Goal: Task Accomplishment & Management: Use online tool/utility

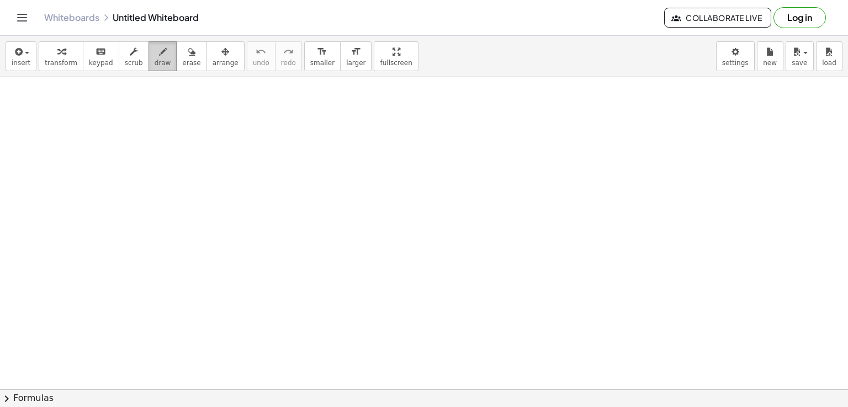
click at [155, 59] on span "draw" at bounding box center [163, 63] width 17 height 8
drag, startPoint x: 91, startPoint y: 165, endPoint x: 136, endPoint y: 259, distance: 104.5
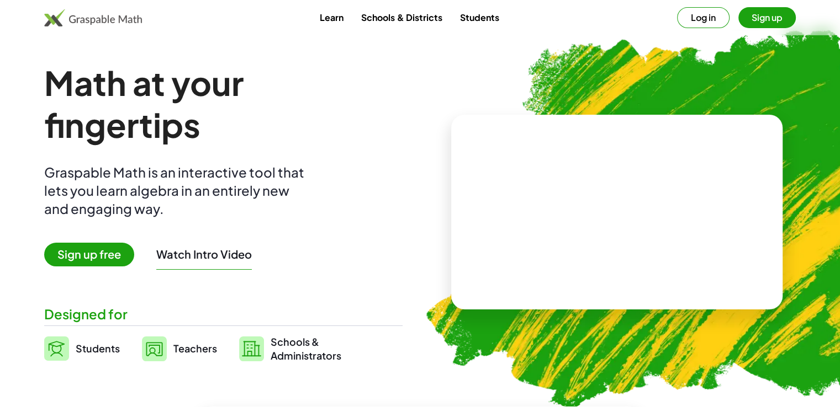
click at [744, 20] on button "Sign up" at bounding box center [766, 17] width 57 height 21
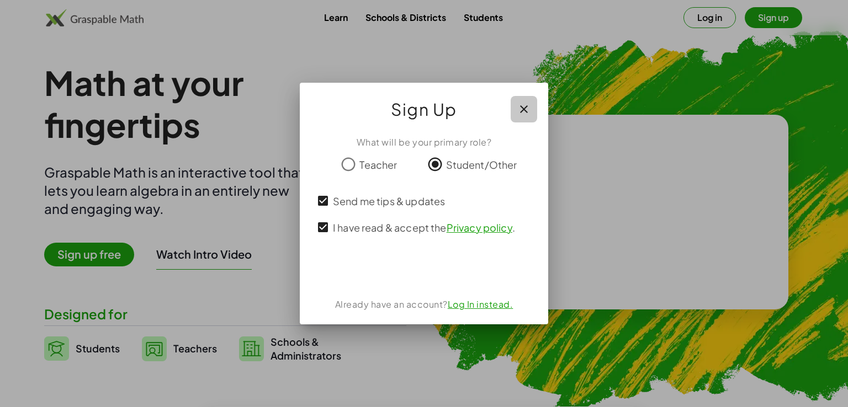
click at [528, 107] on icon "button" at bounding box center [523, 109] width 13 height 13
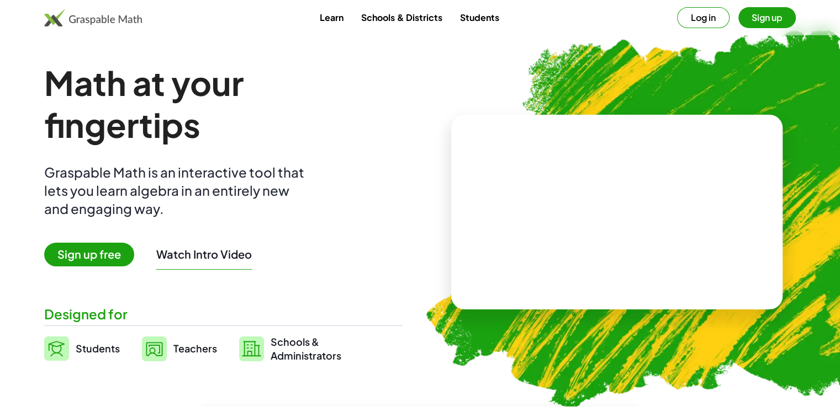
click at [87, 258] on span "Sign up free" at bounding box center [89, 255] width 90 height 24
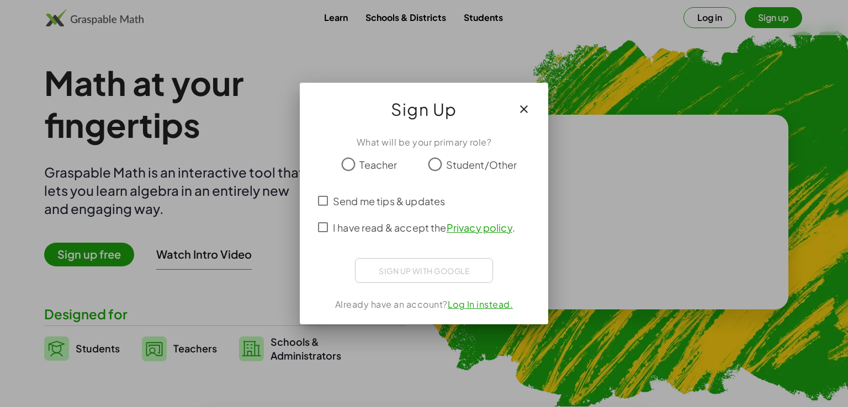
click at [459, 168] on span "Student/Other" at bounding box center [481, 164] width 71 height 15
click at [379, 199] on span "Send me tips & updates" at bounding box center [389, 201] width 112 height 15
click at [368, 219] on label "I have read & accept the Privacy policy ." at bounding box center [424, 227] width 182 height 27
click at [218, 354] on div at bounding box center [424, 203] width 848 height 407
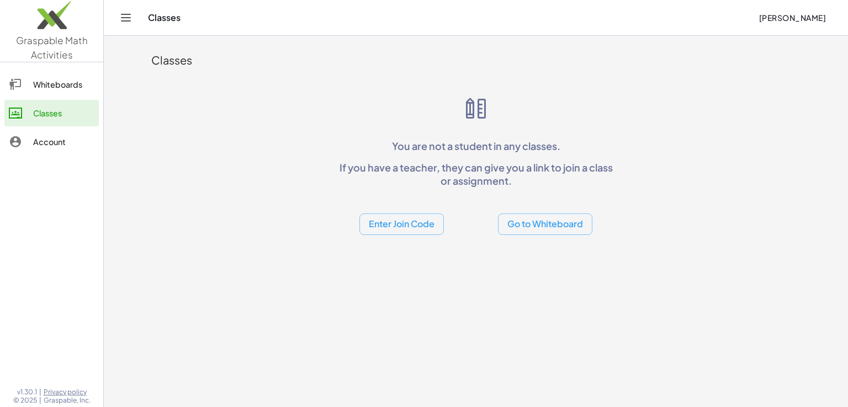
click at [81, 87] on div "Whiteboards" at bounding box center [63, 84] width 61 height 13
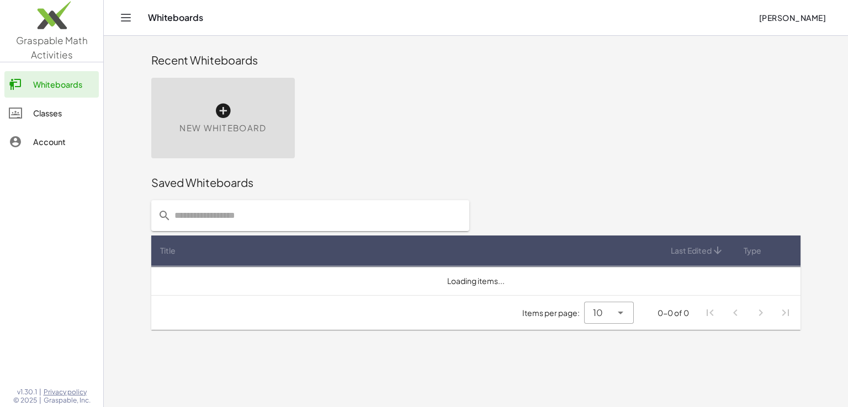
click at [198, 93] on div "New Whiteboard" at bounding box center [223, 118] width 144 height 81
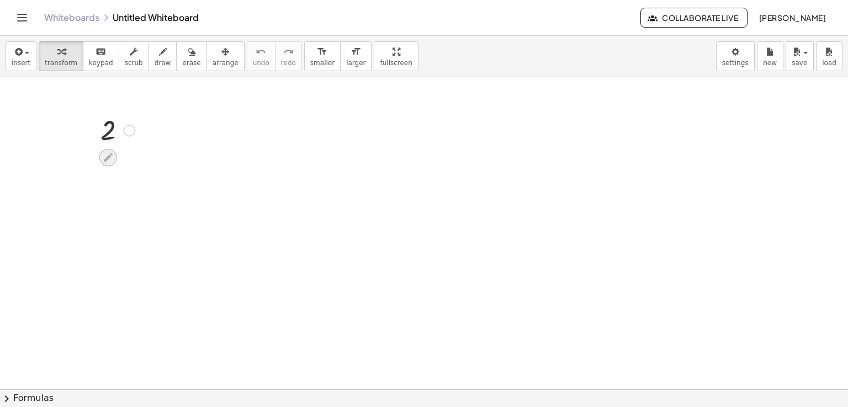
click at [109, 154] on icon at bounding box center [108, 158] width 12 height 12
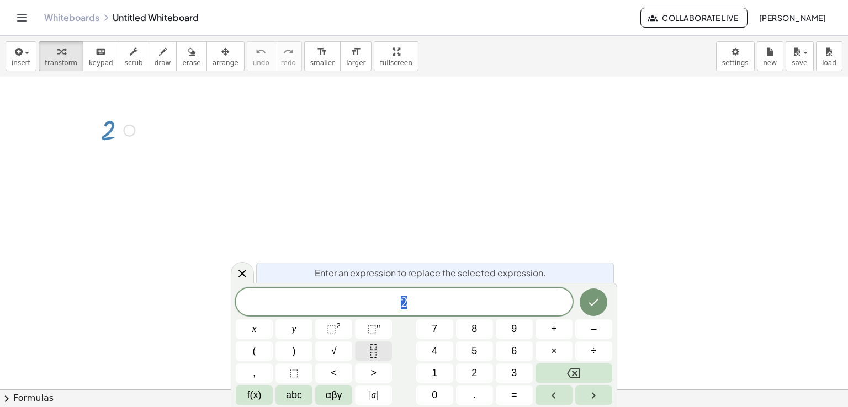
click at [391, 345] on button "Fraction" at bounding box center [373, 351] width 37 height 19
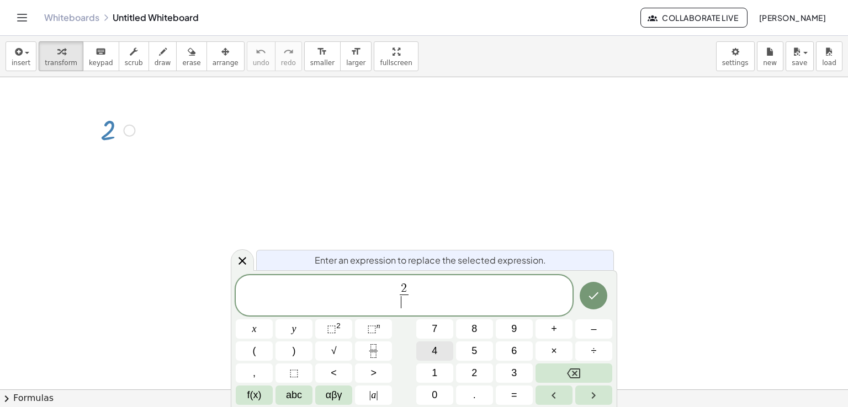
click at [429, 342] on button "4" at bounding box center [434, 351] width 37 height 19
click at [600, 298] on icon "Done" at bounding box center [593, 295] width 13 height 13
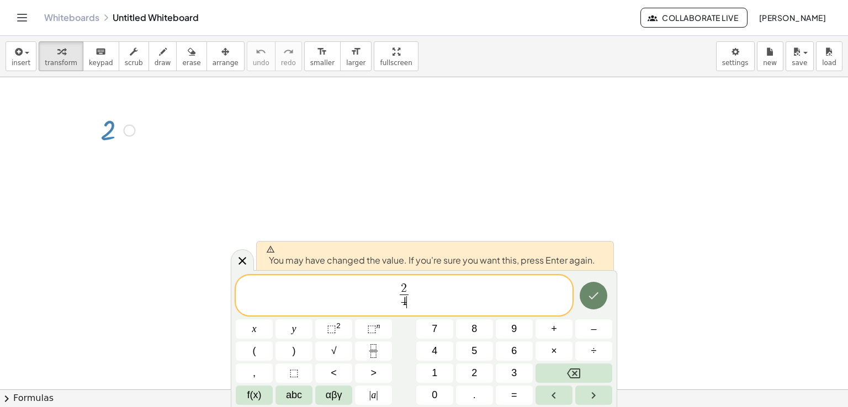
click at [600, 298] on icon "Done" at bounding box center [593, 295] width 13 height 13
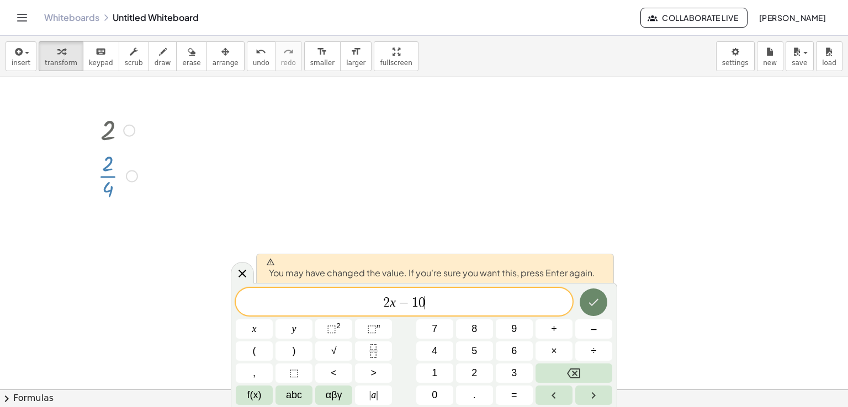
click at [594, 303] on icon "Done" at bounding box center [594, 302] width 10 height 7
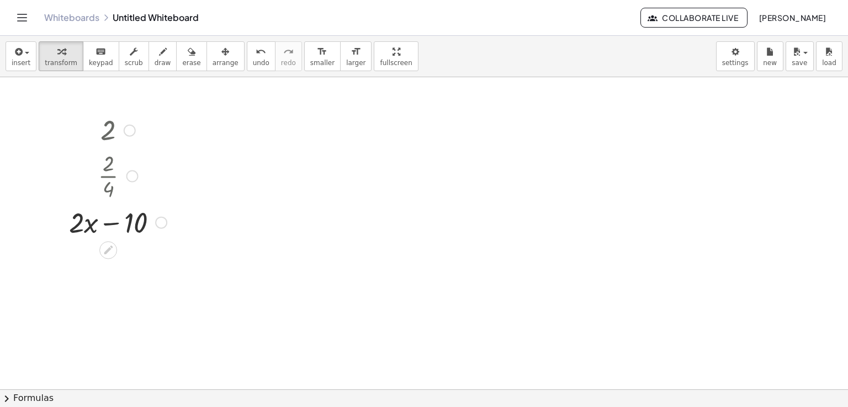
click at [99, 184] on div at bounding box center [117, 174] width 109 height 55
click at [114, 179] on div at bounding box center [117, 174] width 109 height 55
drag, startPoint x: 125, startPoint y: 212, endPoint x: 75, endPoint y: 213, distance: 50.3
drag, startPoint x: 65, startPoint y: 259, endPoint x: 141, endPoint y: 254, distance: 76.4
click at [141, 254] on div at bounding box center [118, 260] width 128 height 42
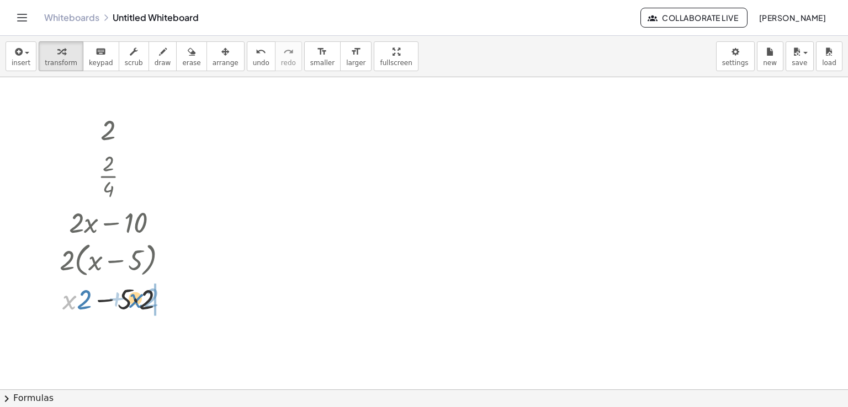
drag, startPoint x: 77, startPoint y: 294, endPoint x: 144, endPoint y: 292, distance: 66.8
click at [144, 292] on div at bounding box center [118, 299] width 128 height 38
drag, startPoint x: 108, startPoint y: 188, endPoint x: 118, endPoint y: 141, distance: 48.1
click at [108, 131] on div "2 · 2 · 4 + · 2 · x − 10 + · 2 · x − · 2 · 5 · 2 · ( + x − 5 ) + · x · 2 − · 5 …" at bounding box center [108, 131] width 0 height 0
click at [102, 135] on div at bounding box center [112, 130] width 143 height 36
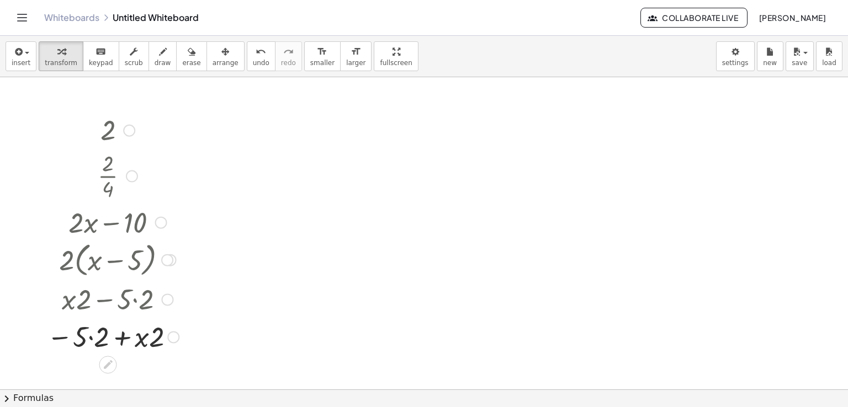
click at [125, 133] on div at bounding box center [129, 131] width 12 height 12
click at [130, 132] on div "Go back to this line Copy line as LaTeX Copy derivation as LaTeX" at bounding box center [129, 131] width 12 height 12
click at [114, 131] on div at bounding box center [112, 130] width 143 height 36
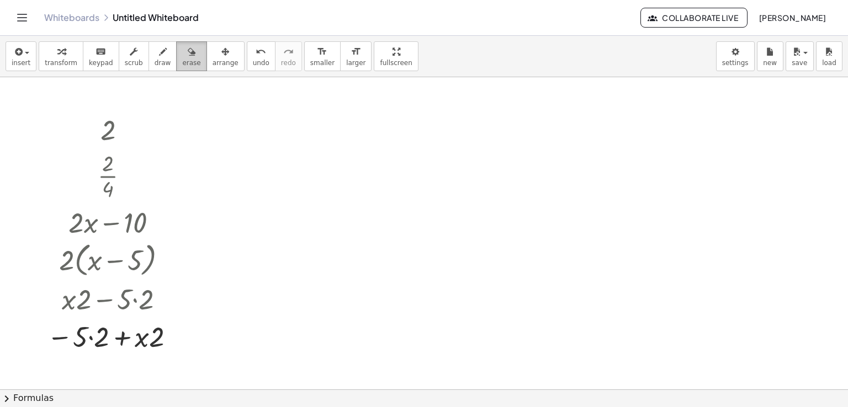
click at [182, 54] on div "button" at bounding box center [191, 51] width 18 height 13
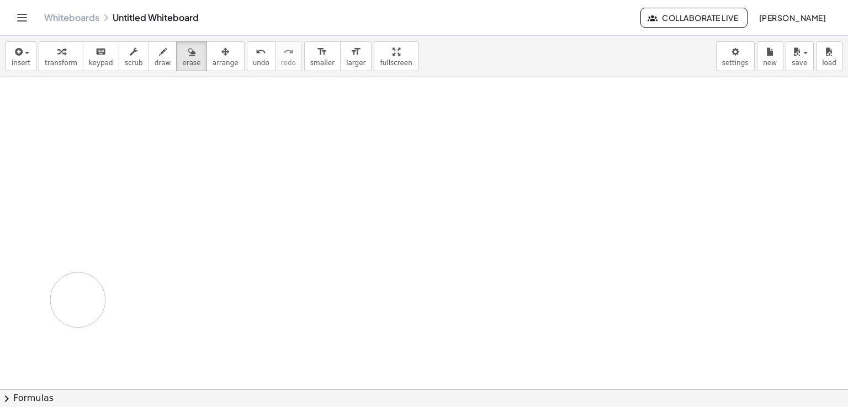
drag, startPoint x: 107, startPoint y: 137, endPoint x: 102, endPoint y: 299, distance: 161.3
click at [104, 288] on div at bounding box center [424, 390] width 848 height 626
drag, startPoint x: 132, startPoint y: 247, endPoint x: 110, endPoint y: 129, distance: 119.7
click at [110, 129] on div at bounding box center [424, 390] width 848 height 626
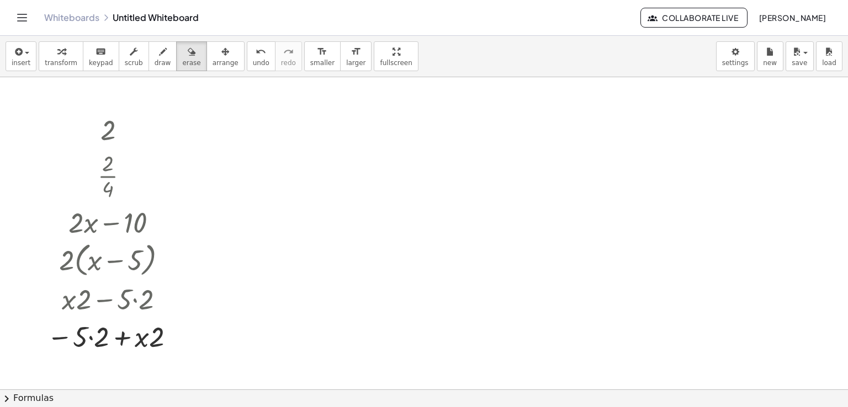
click at [122, 104] on div at bounding box center [424, 390] width 848 height 626
click at [256, 54] on icon "undo" at bounding box center [261, 51] width 10 height 13
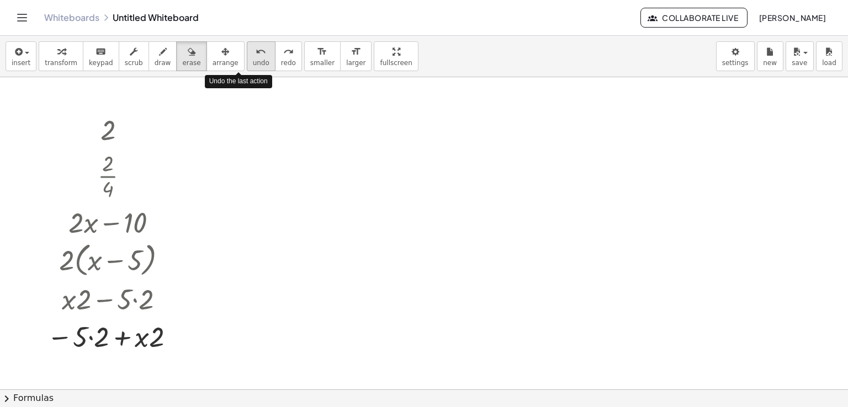
click at [256, 54] on icon "undo" at bounding box center [261, 51] width 10 height 13
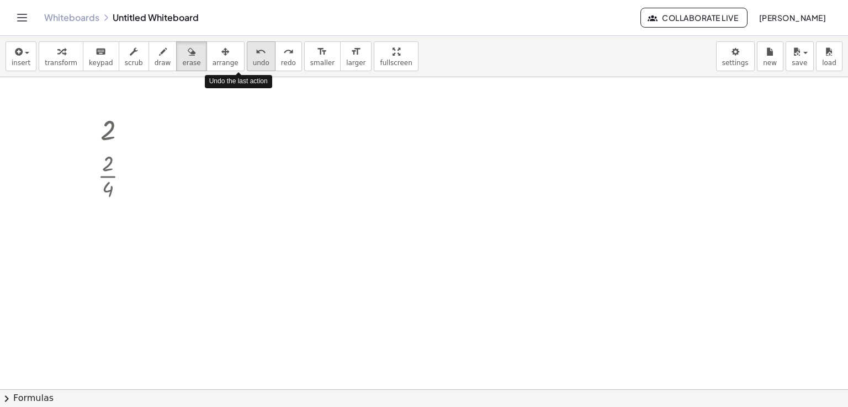
click at [256, 54] on icon "undo" at bounding box center [261, 51] width 10 height 13
drag, startPoint x: 175, startPoint y: 61, endPoint x: 174, endPoint y: 70, distance: 8.9
click at [182, 62] on span "erase" at bounding box center [191, 63] width 18 height 8
drag, startPoint x: 108, startPoint y: 114, endPoint x: 90, endPoint y: 131, distance: 24.6
click at [90, 131] on div at bounding box center [424, 390] width 848 height 626
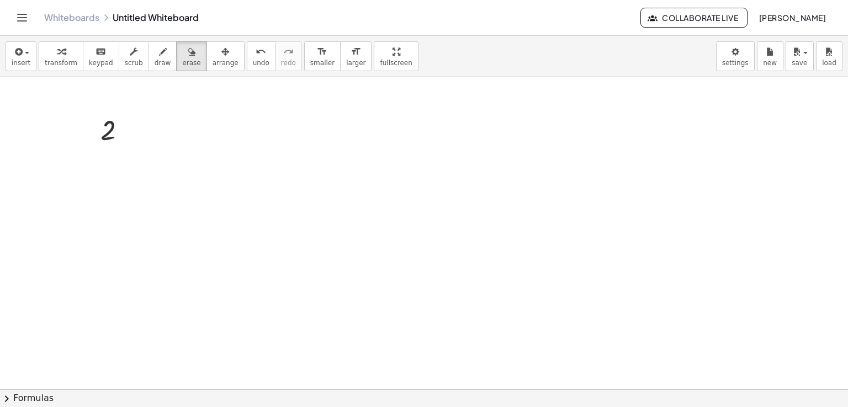
click at [302, 338] on div at bounding box center [424, 390] width 848 height 626
click at [24, 60] on span "insert" at bounding box center [21, 63] width 19 height 8
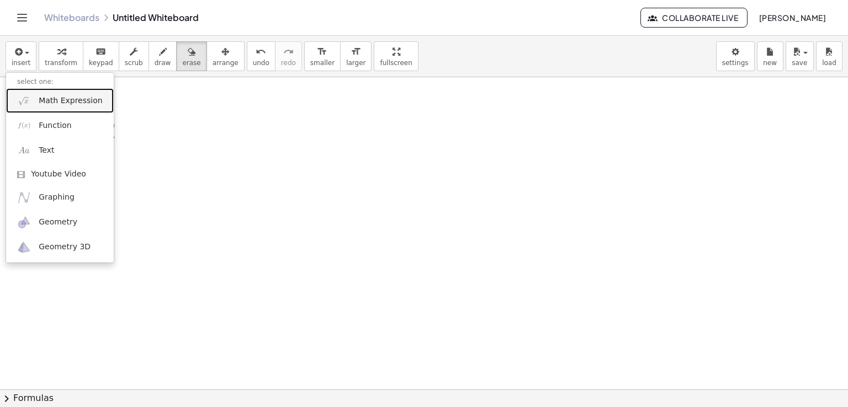
click at [62, 110] on link "Math Expression" at bounding box center [60, 100] width 108 height 25
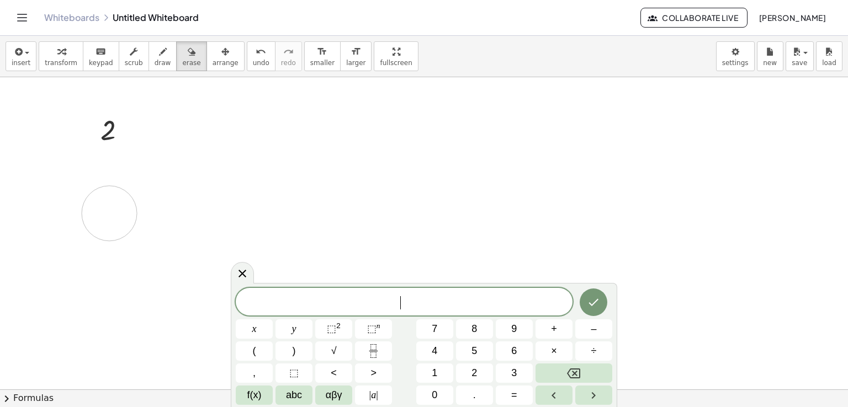
drag, startPoint x: 109, startPoint y: 213, endPoint x: 103, endPoint y: 211, distance: 6.3
click at [109, 213] on div at bounding box center [424, 390] width 848 height 626
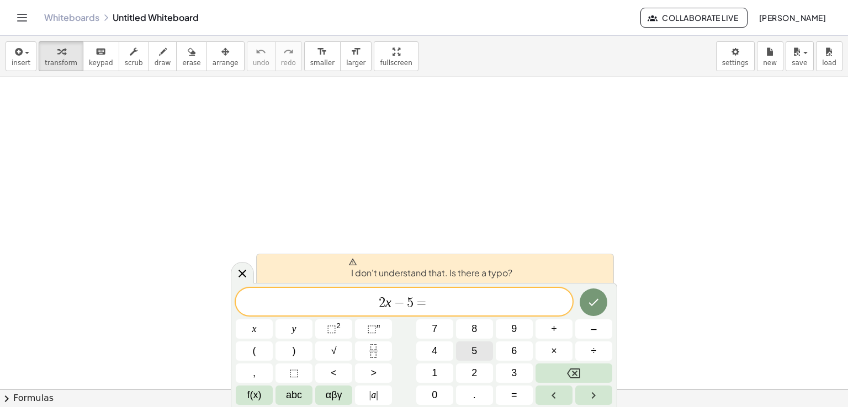
click at [472, 357] on span "5" at bounding box center [475, 351] width 6 height 15
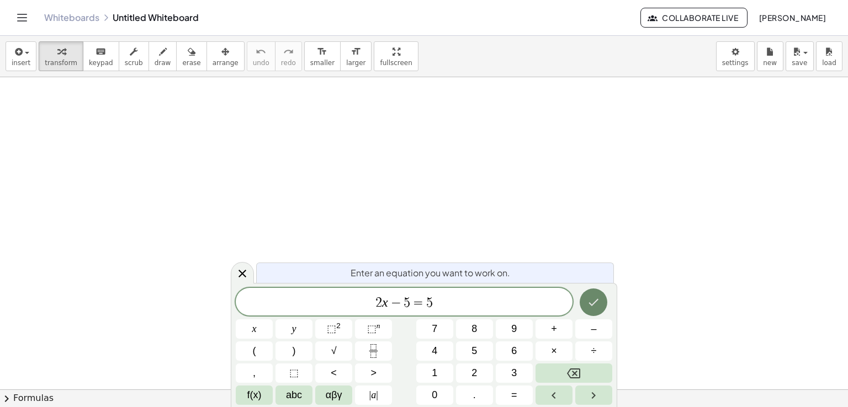
click at [587, 294] on button "Done" at bounding box center [594, 303] width 28 height 28
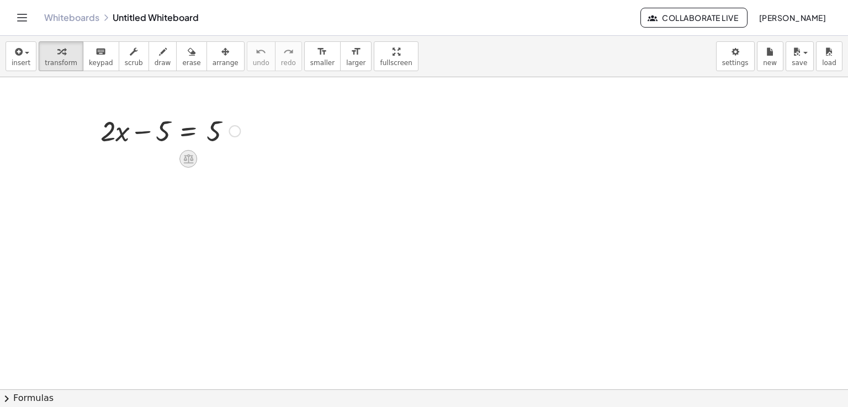
click at [189, 157] on icon at bounding box center [188, 159] width 10 height 9
click at [210, 140] on div at bounding box center [170, 131] width 151 height 38
click at [187, 161] on icon at bounding box center [189, 159] width 12 height 12
click at [225, 161] on div at bounding box center [233, 159] width 18 height 18
click at [159, 135] on div at bounding box center [170, 131] width 151 height 38
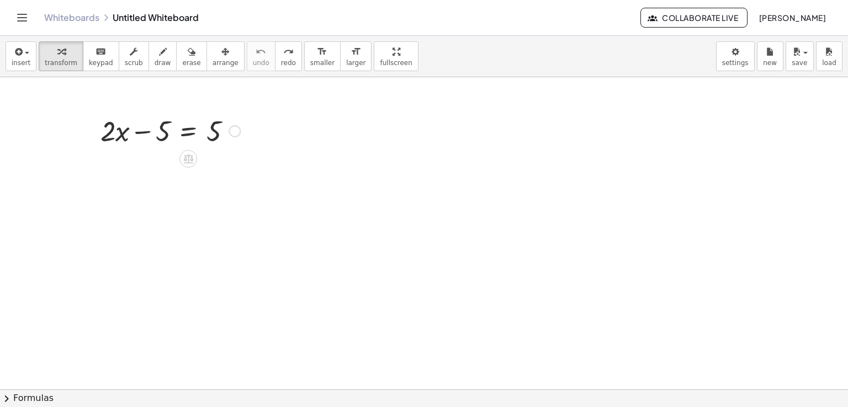
click at [159, 135] on div at bounding box center [170, 131] width 151 height 38
click at [113, 126] on div at bounding box center [170, 131] width 151 height 38
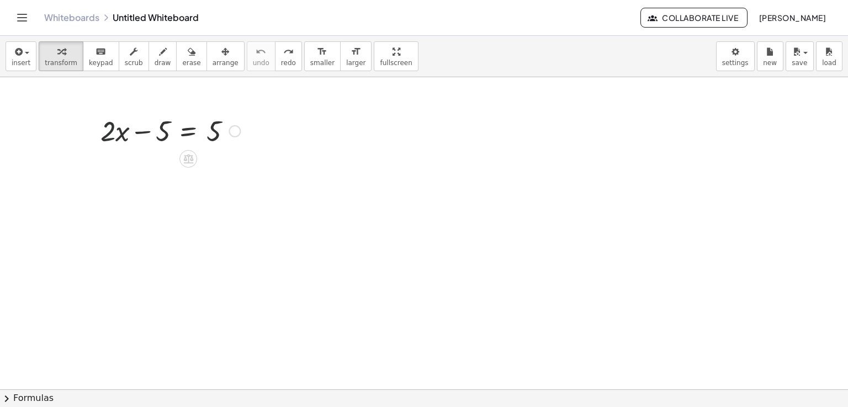
click at [113, 126] on div at bounding box center [170, 131] width 151 height 38
drag, startPoint x: 113, startPoint y: 126, endPoint x: 229, endPoint y: 126, distance: 115.9
click at [229, 126] on div at bounding box center [170, 131] width 151 height 38
drag, startPoint x: 165, startPoint y: 123, endPoint x: 220, endPoint y: 124, distance: 55.2
drag, startPoint x: 158, startPoint y: 129, endPoint x: 117, endPoint y: 125, distance: 41.6
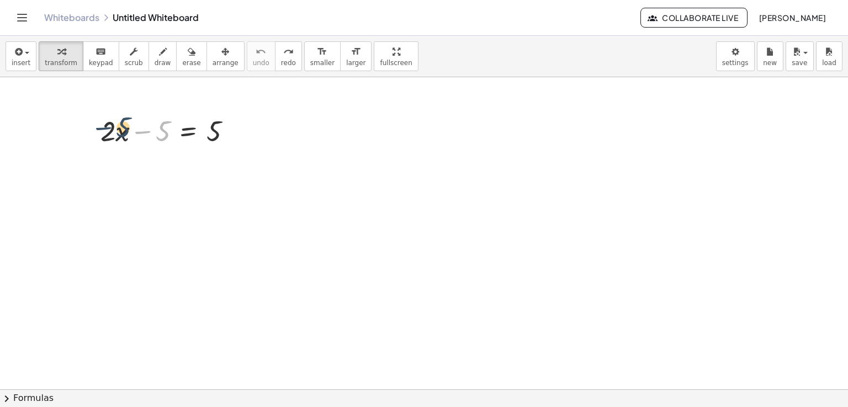
click at [117, 125] on div at bounding box center [170, 131] width 151 height 38
drag, startPoint x: 156, startPoint y: 133, endPoint x: 107, endPoint y: 135, distance: 49.2
click at [107, 135] on div at bounding box center [170, 131] width 151 height 38
drag, startPoint x: 119, startPoint y: 177, endPoint x: 104, endPoint y: 173, distance: 15.5
click at [104, 173] on div at bounding box center [157, 168] width 177 height 38
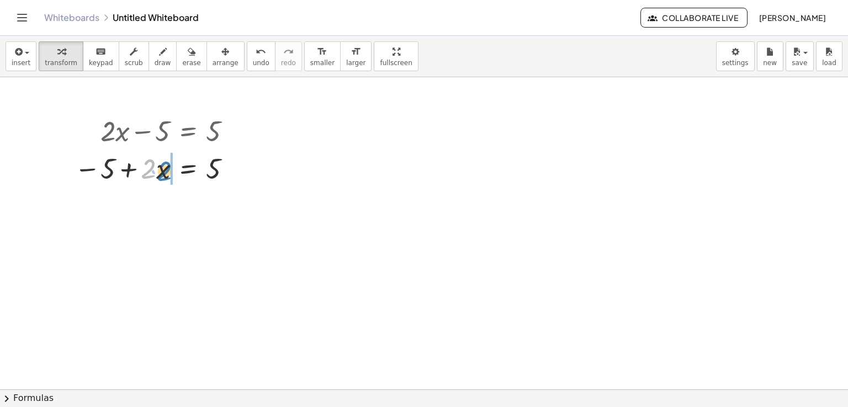
drag, startPoint x: 154, startPoint y: 168, endPoint x: 170, endPoint y: 171, distance: 15.6
drag, startPoint x: 164, startPoint y: 171, endPoint x: 150, endPoint y: 171, distance: 14.4
click at [150, 171] on div at bounding box center [157, 168] width 177 height 38
click at [186, 193] on icon at bounding box center [188, 196] width 10 height 9
click at [193, 193] on div "×" at bounding box center [188, 197] width 18 height 18
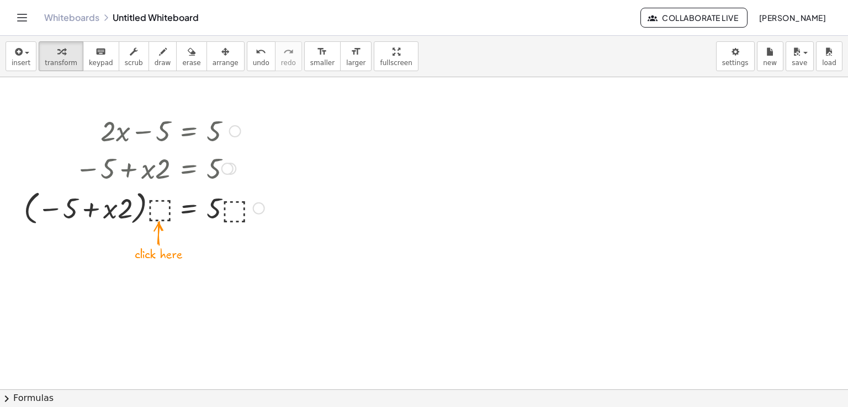
click at [160, 213] on div at bounding box center [144, 208] width 252 height 42
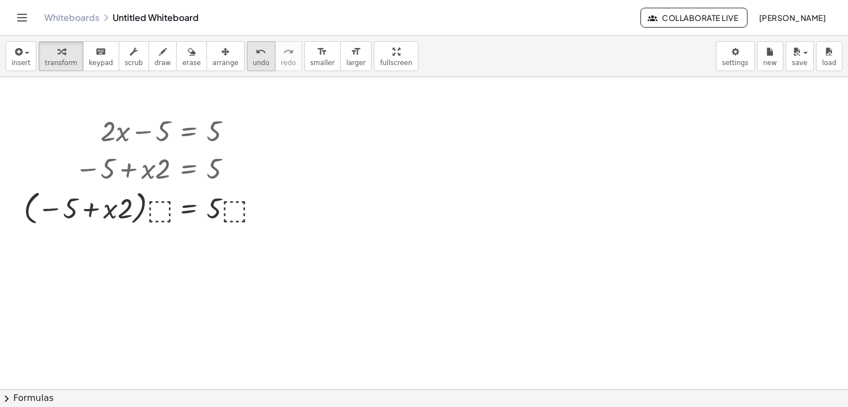
click at [256, 49] on icon "undo" at bounding box center [261, 51] width 10 height 13
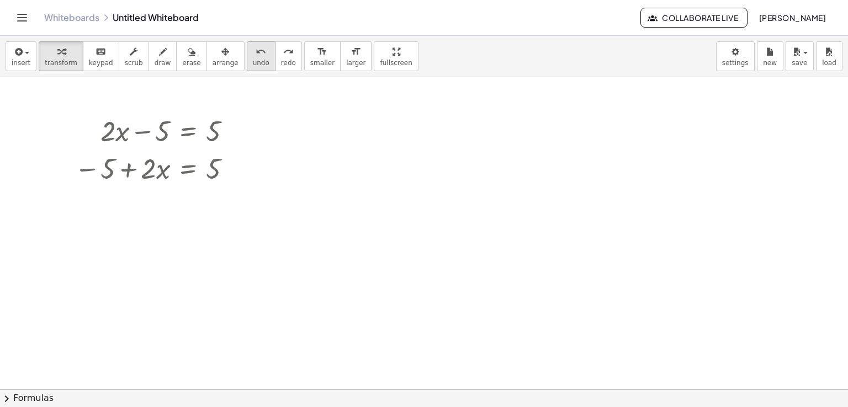
click at [256, 49] on icon "undo" at bounding box center [261, 51] width 10 height 13
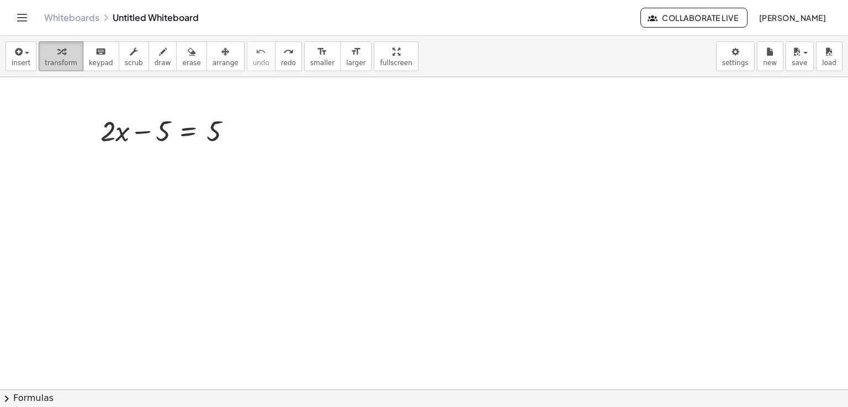
click at [57, 64] on span "transform" at bounding box center [61, 63] width 33 height 8
drag, startPoint x: 156, startPoint y: 131, endPoint x: 248, endPoint y: 124, distance: 93.0
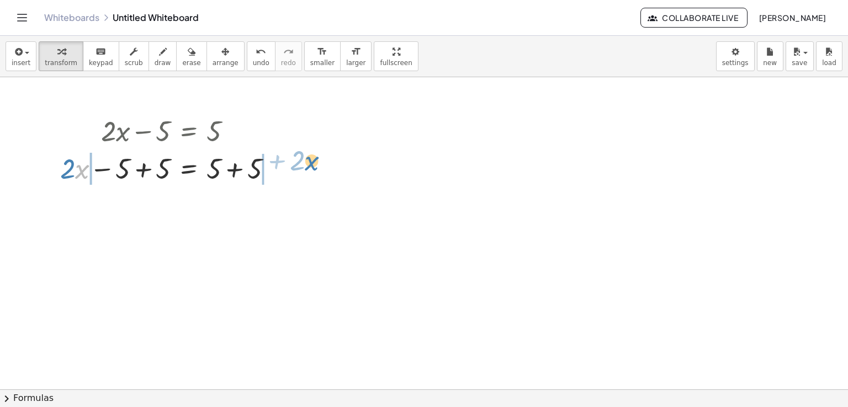
drag, startPoint x: 78, startPoint y: 171, endPoint x: 308, endPoint y: 162, distance: 229.8
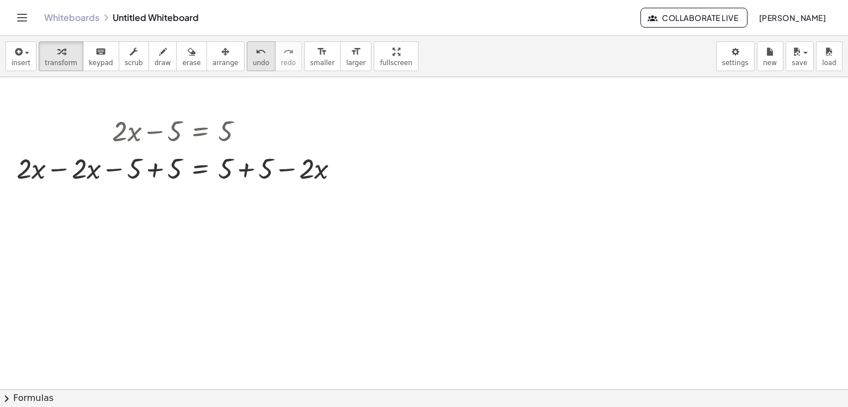
click at [248, 63] on button "undo undo" at bounding box center [261, 56] width 29 height 30
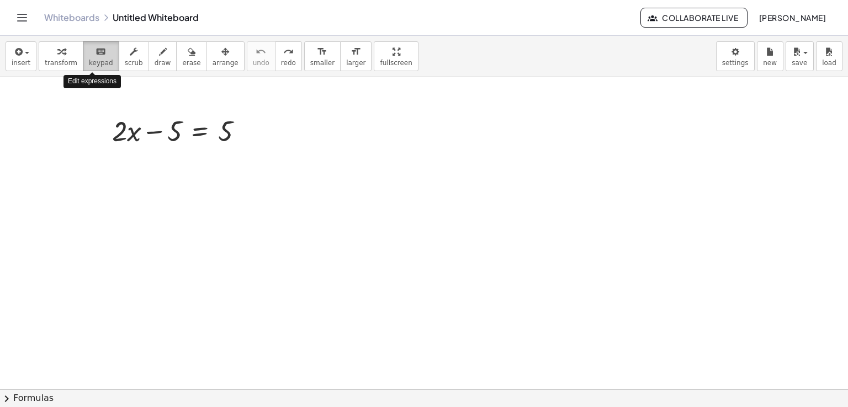
click at [92, 67] on span "keypad" at bounding box center [101, 63] width 24 height 8
click at [131, 121] on div at bounding box center [126, 131] width 29 height 32
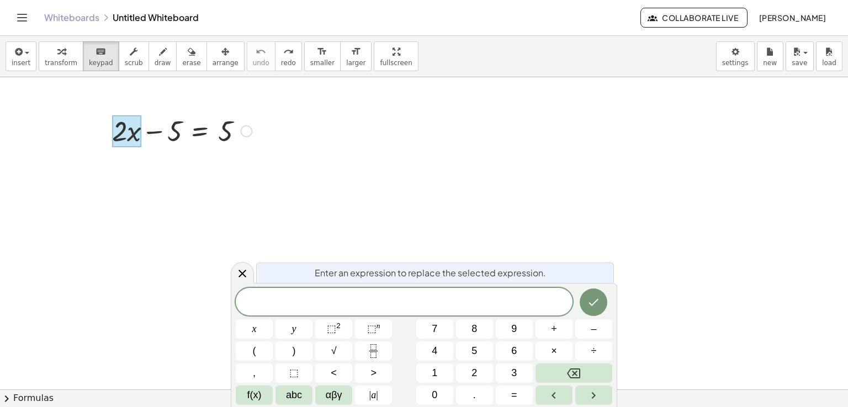
click at [181, 126] on div at bounding box center [182, 131] width 151 height 38
click at [596, 301] on icon "Done" at bounding box center [593, 302] width 13 height 13
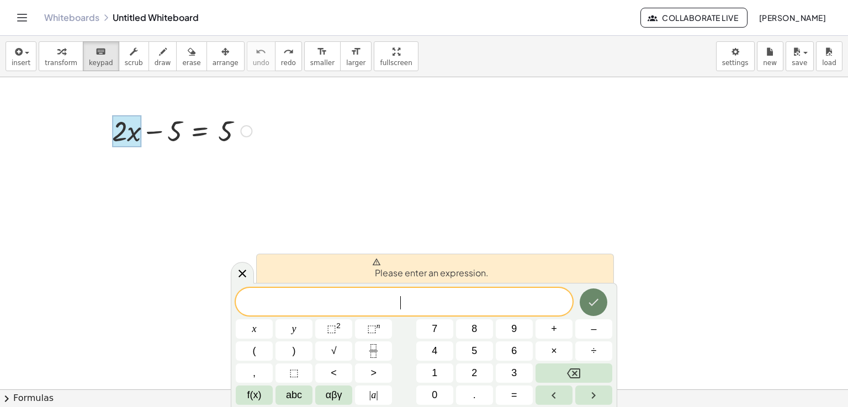
click at [596, 301] on icon "Done" at bounding box center [593, 302] width 13 height 13
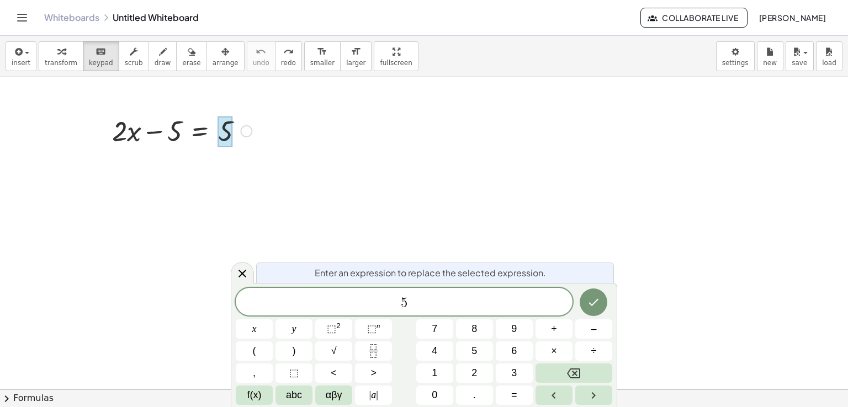
drag, startPoint x: 235, startPoint y: 129, endPoint x: 155, endPoint y: 181, distance: 95.1
click at [603, 297] on button "Done" at bounding box center [594, 303] width 28 height 28
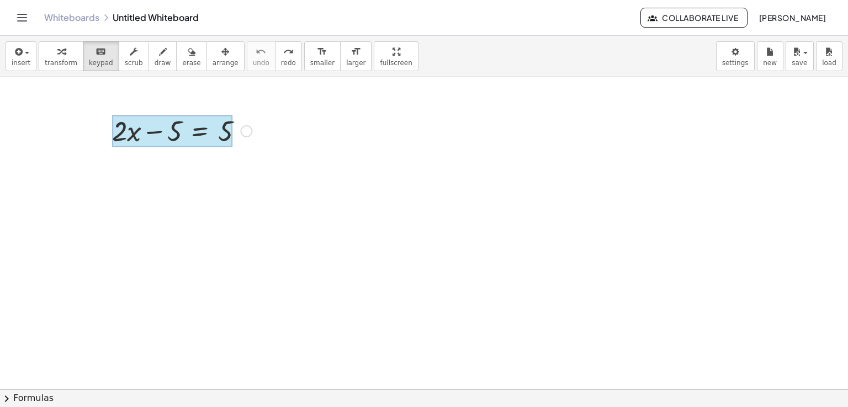
click at [198, 140] on div at bounding box center [172, 131] width 120 height 32
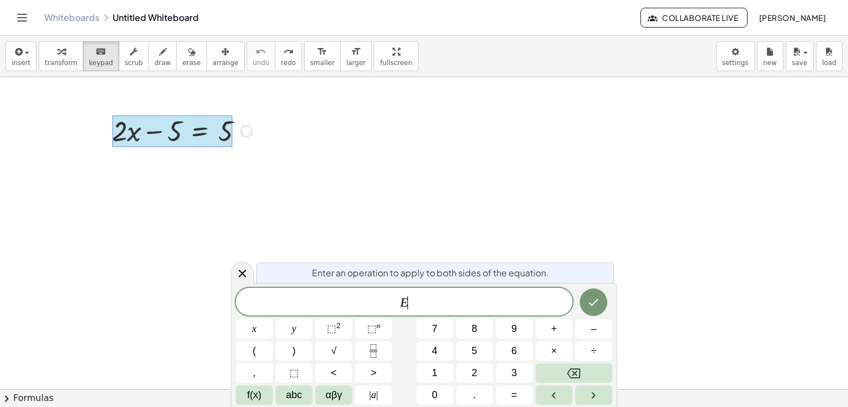
drag, startPoint x: 272, startPoint y: 188, endPoint x: 479, endPoint y: 254, distance: 217.2
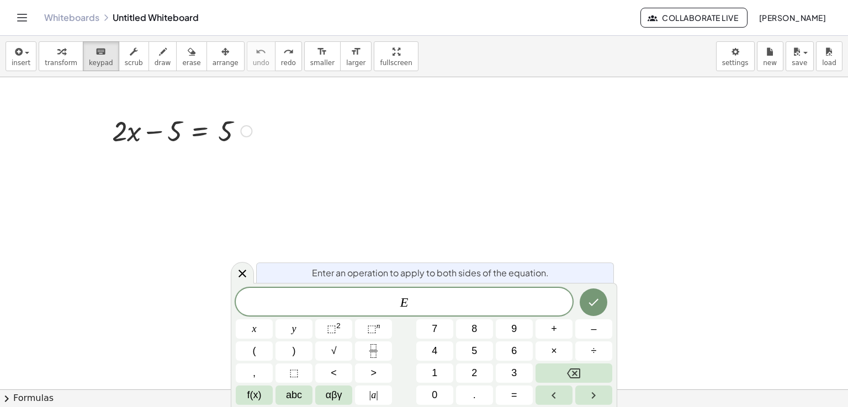
click at [273, 320] on div at bounding box center [254, 329] width 37 height 19
click at [599, 309] on button "Done" at bounding box center [594, 303] width 28 height 28
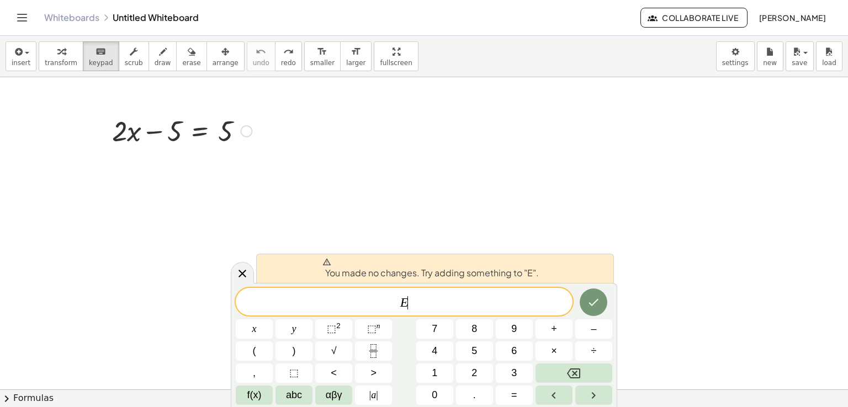
drag, startPoint x: 380, startPoint y: 215, endPoint x: 296, endPoint y: 237, distance: 86.9
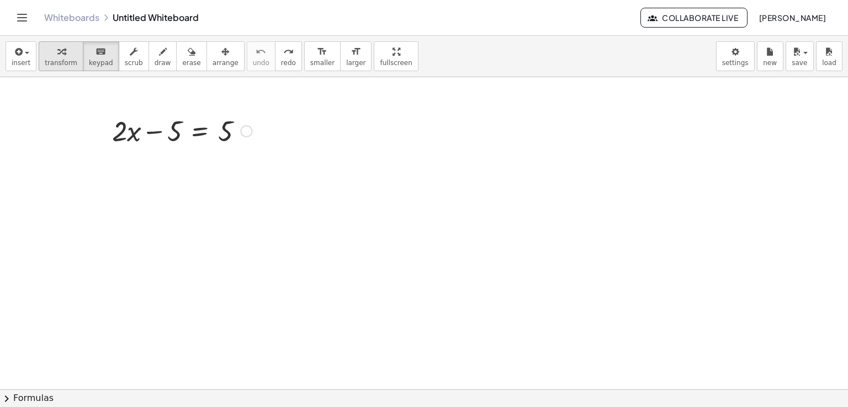
click at [66, 61] on span "transform" at bounding box center [61, 63] width 33 height 8
drag, startPoint x: 157, startPoint y: 135, endPoint x: 248, endPoint y: 141, distance: 91.3
click at [248, 141] on div at bounding box center [182, 131] width 151 height 38
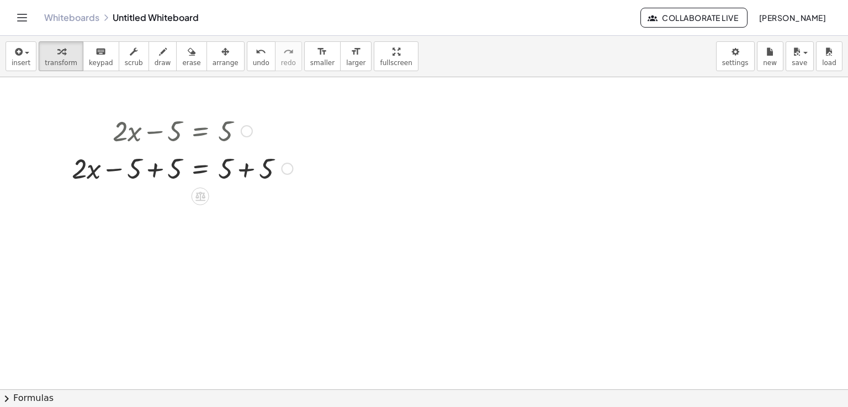
click at [235, 174] on div at bounding box center [182, 168] width 232 height 38
click at [114, 171] on div at bounding box center [182, 170] width 232 height 38
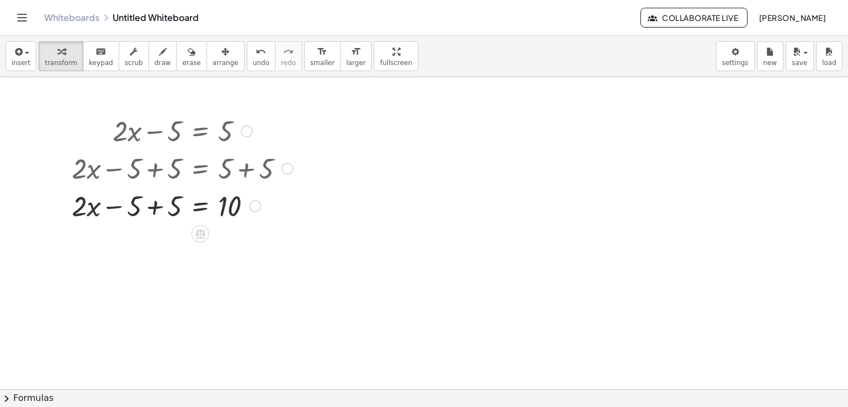
click at [119, 211] on div at bounding box center [182, 206] width 232 height 38
click at [151, 210] on div at bounding box center [182, 206] width 232 height 38
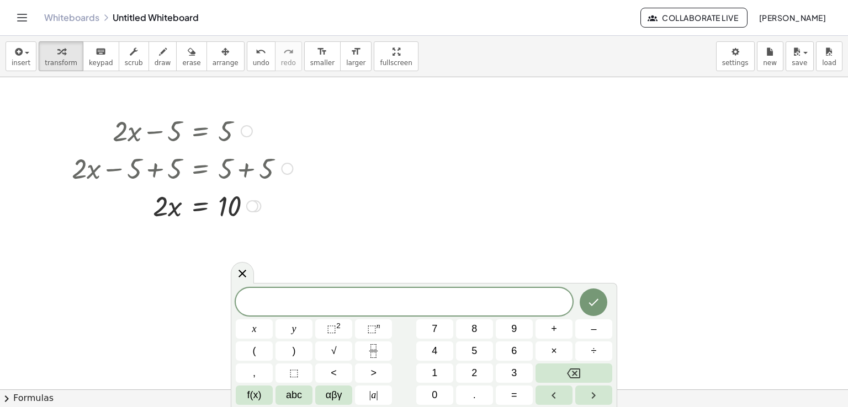
click at [183, 215] on div at bounding box center [182, 206] width 232 height 38
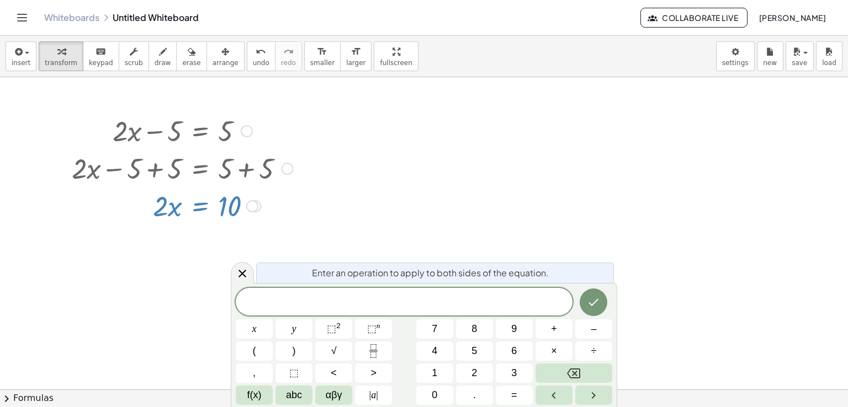
drag, startPoint x: 172, startPoint y: 213, endPoint x: 234, endPoint y: 239, distance: 66.6
click at [196, 223] on div at bounding box center [182, 206] width 232 height 38
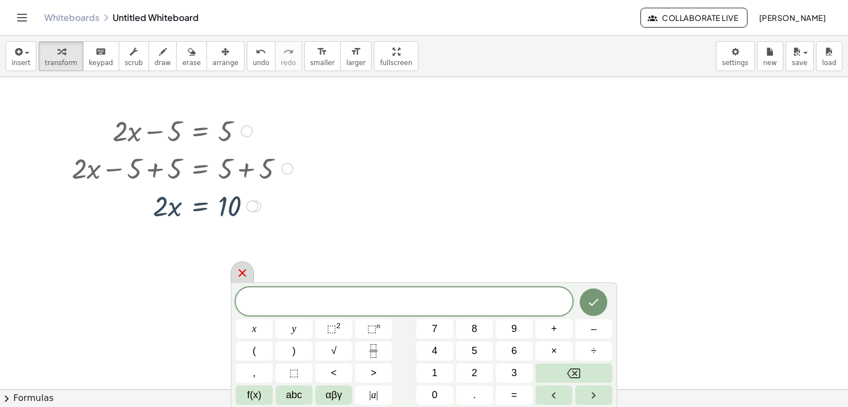
click at [235, 277] on div at bounding box center [242, 273] width 23 height 22
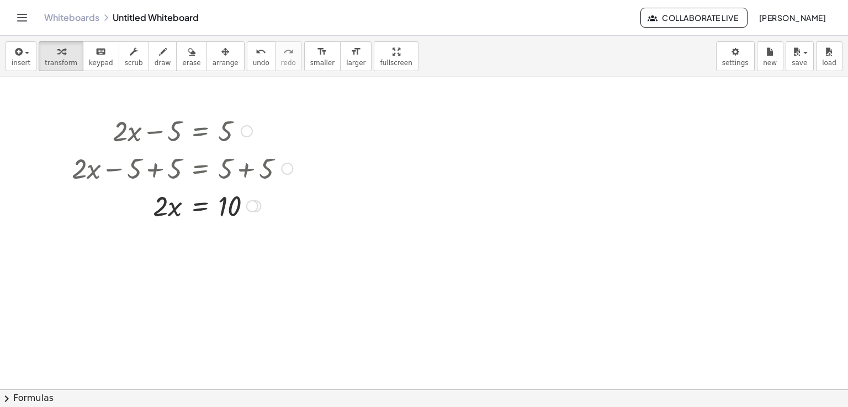
drag, startPoint x: 171, startPoint y: 218, endPoint x: 188, endPoint y: 220, distance: 16.8
click at [188, 220] on div at bounding box center [182, 206] width 232 height 38
drag, startPoint x: 172, startPoint y: 209, endPoint x: 148, endPoint y: 205, distance: 24.6
click at [148, 205] on div at bounding box center [182, 206] width 232 height 38
drag, startPoint x: 174, startPoint y: 206, endPoint x: 235, endPoint y: 214, distance: 60.6
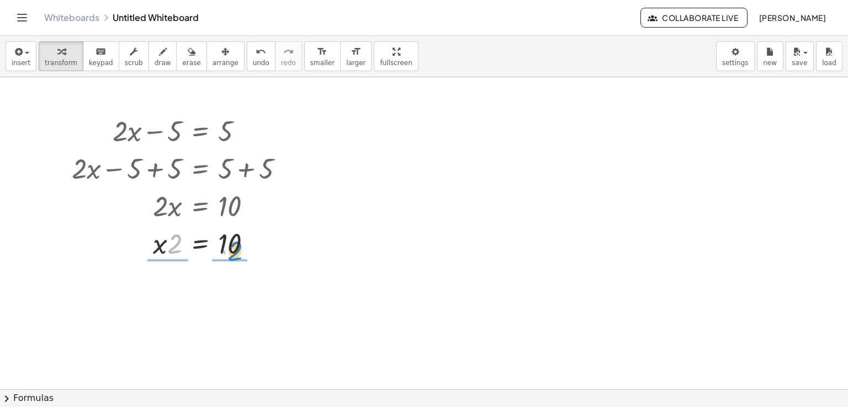
click at [200, 131] on div "+ · 2 · x − 5 = 5 + · 2 · x − 5 + 5 = + 5 + 5 + · 2 · x − 5 + 5 = 10 + · 2 · x …" at bounding box center [200, 131] width 0 height 0
click at [222, 298] on div at bounding box center [182, 289] width 232 height 55
click at [238, 280] on div at bounding box center [182, 289] width 232 height 55
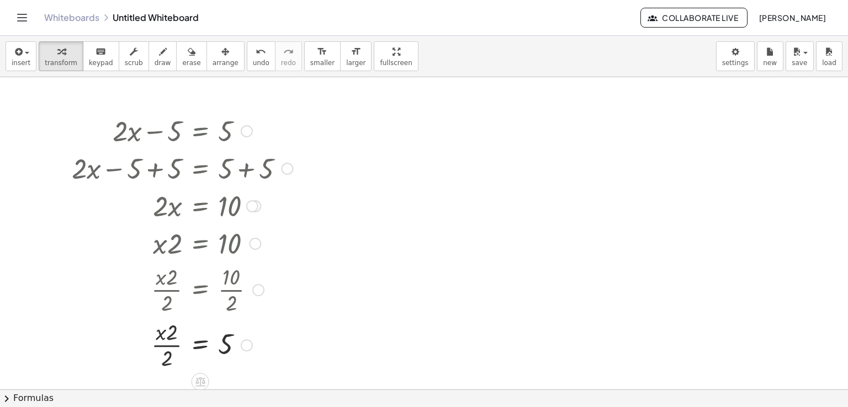
click at [163, 337] on div at bounding box center [182, 344] width 232 height 55
click at [167, 351] on div at bounding box center [182, 344] width 232 height 55
click at [166, 351] on div at bounding box center [182, 344] width 232 height 55
click at [166, 336] on div at bounding box center [182, 344] width 232 height 55
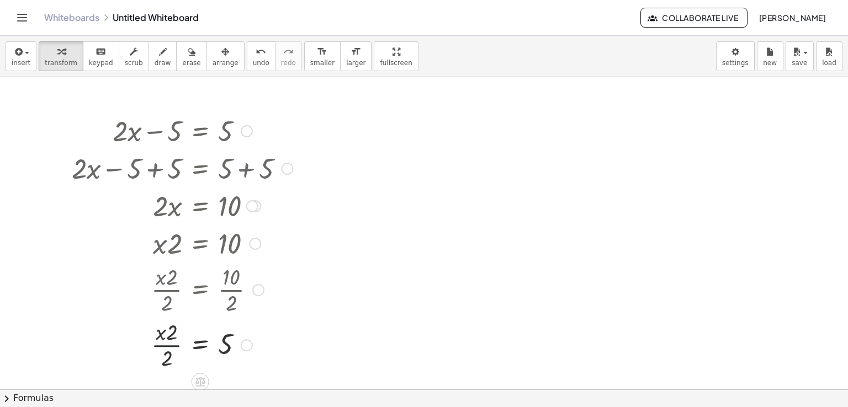
click at [166, 336] on div at bounding box center [182, 344] width 232 height 55
click at [223, 338] on div at bounding box center [182, 344] width 232 height 55
click at [144, 346] on div at bounding box center [182, 344] width 232 height 55
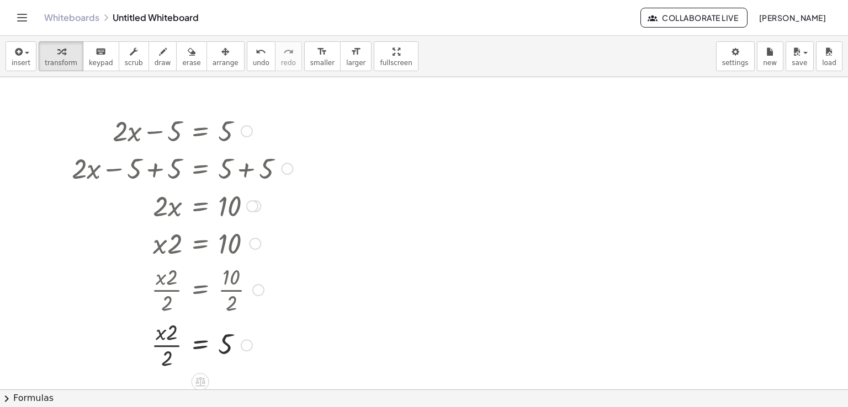
click at [170, 338] on div at bounding box center [182, 344] width 232 height 55
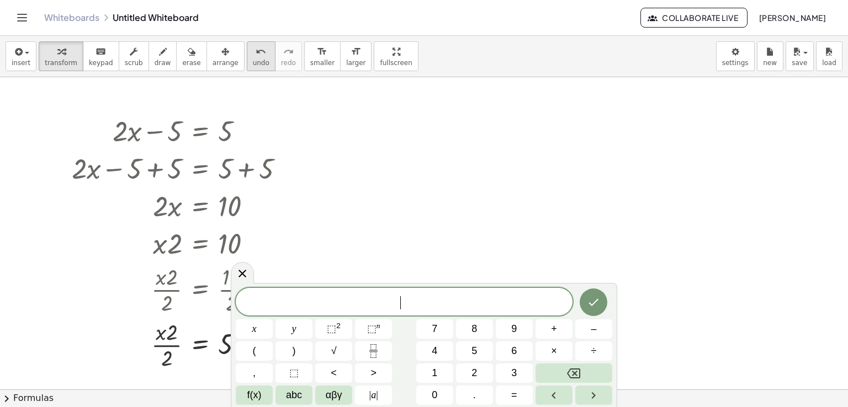
click at [249, 62] on button "undo undo" at bounding box center [261, 56] width 29 height 30
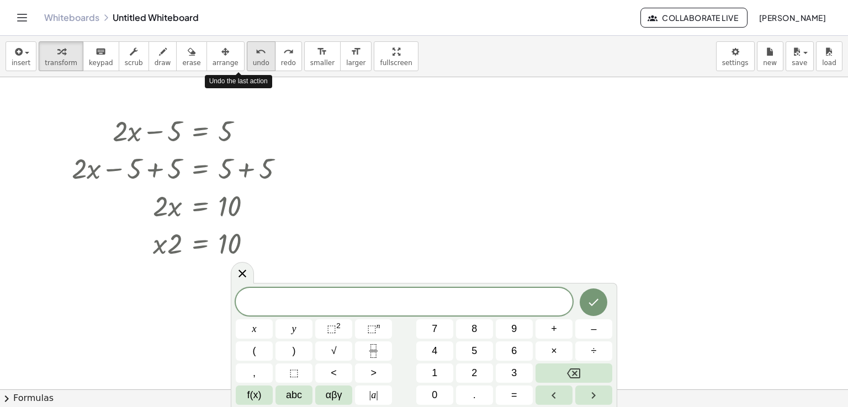
click at [249, 62] on button "undo undo" at bounding box center [261, 56] width 29 height 30
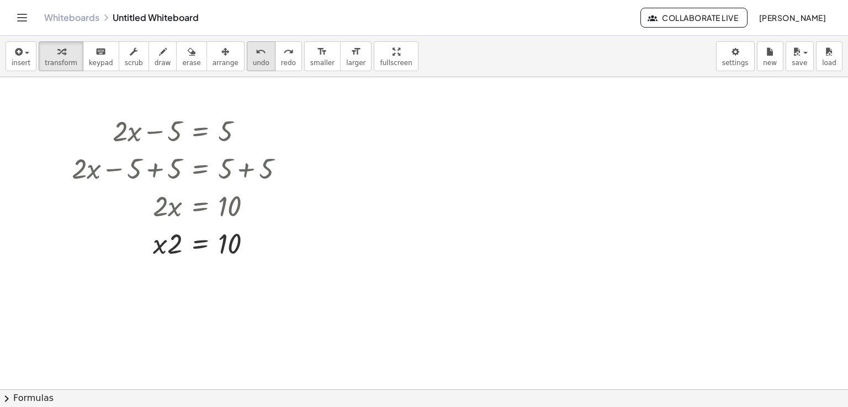
click at [253, 65] on span "undo" at bounding box center [261, 63] width 17 height 8
click at [176, 208] on div at bounding box center [182, 206] width 232 height 38
click at [219, 204] on div at bounding box center [182, 206] width 232 height 38
click at [227, 202] on div at bounding box center [182, 206] width 232 height 38
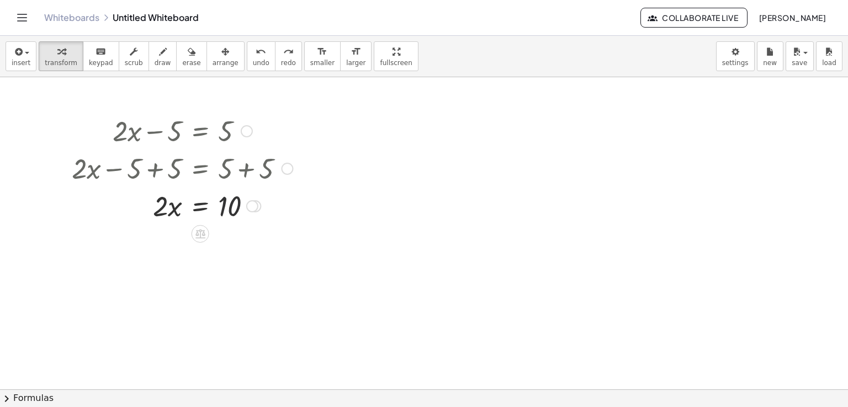
click at [168, 204] on div at bounding box center [182, 206] width 232 height 38
click at [167, 204] on div at bounding box center [182, 206] width 232 height 38
click at [166, 204] on div at bounding box center [182, 206] width 232 height 38
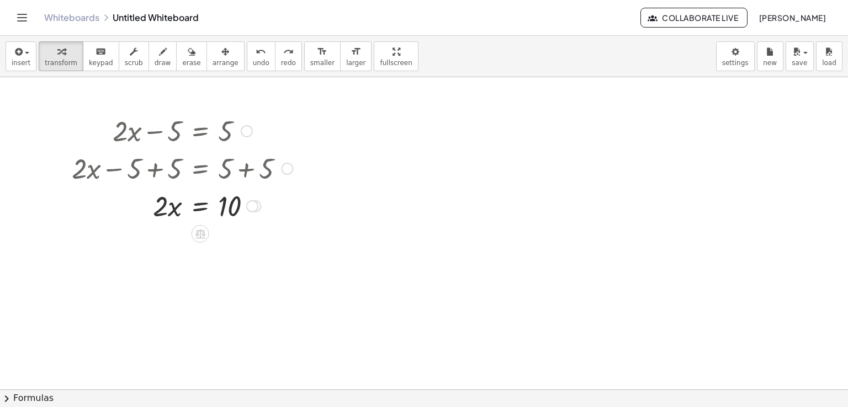
drag, startPoint x: 221, startPoint y: 211, endPoint x: 235, endPoint y: 216, distance: 14.9
click at [224, 212] on div at bounding box center [182, 206] width 232 height 38
click at [235, 215] on div at bounding box center [182, 206] width 232 height 38
click at [233, 215] on div at bounding box center [182, 206] width 232 height 38
drag, startPoint x: 229, startPoint y: 214, endPoint x: 229, endPoint y: 226, distance: 11.6
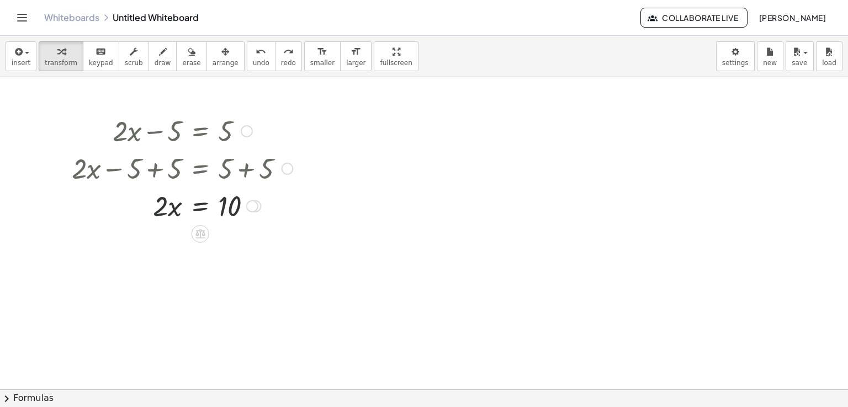
click at [229, 218] on div at bounding box center [182, 206] width 232 height 38
drag, startPoint x: 276, startPoint y: 264, endPoint x: 188, endPoint y: 245, distance: 89.2
drag, startPoint x: 288, startPoint y: 268, endPoint x: 184, endPoint y: 243, distance: 106.6
drag, startPoint x: 325, startPoint y: 268, endPoint x: 225, endPoint y: 208, distance: 116.7
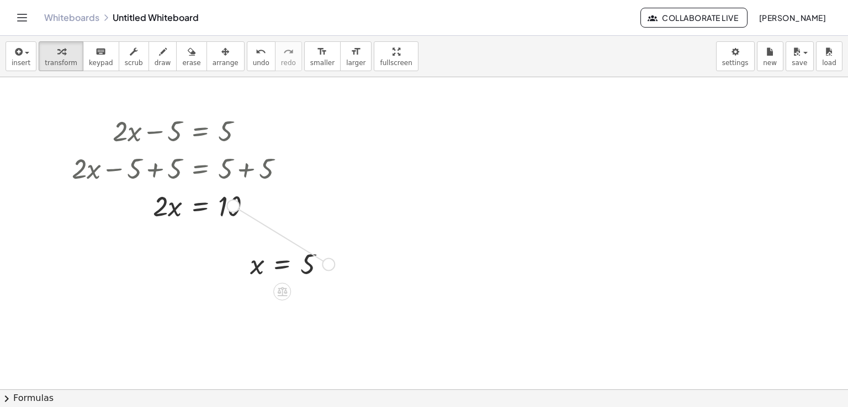
click at [231, 208] on div at bounding box center [182, 206] width 232 height 38
click at [234, 208] on div at bounding box center [182, 206] width 232 height 38
click at [263, 210] on div at bounding box center [182, 206] width 232 height 38
drag, startPoint x: 263, startPoint y: 210, endPoint x: 256, endPoint y: 209, distance: 6.7
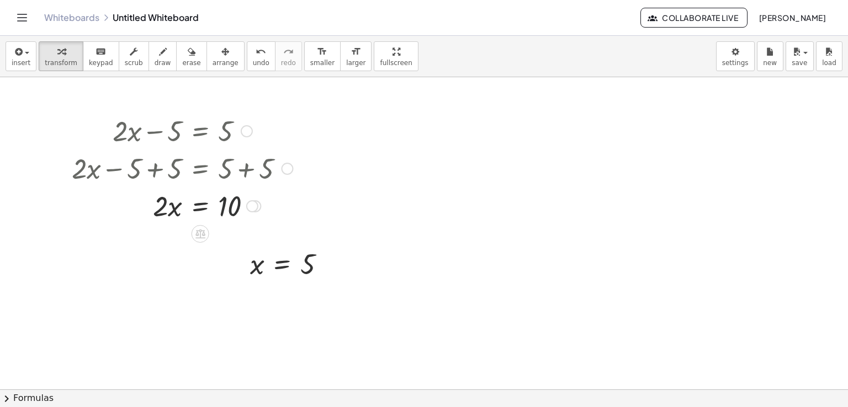
click at [262, 210] on div at bounding box center [182, 206] width 232 height 38
drag, startPoint x: 255, startPoint y: 208, endPoint x: 319, endPoint y: 265, distance: 85.7
click at [319, 265] on div at bounding box center [292, 264] width 95 height 36
drag, startPoint x: 289, startPoint y: 264, endPoint x: 203, endPoint y: 208, distance: 102.9
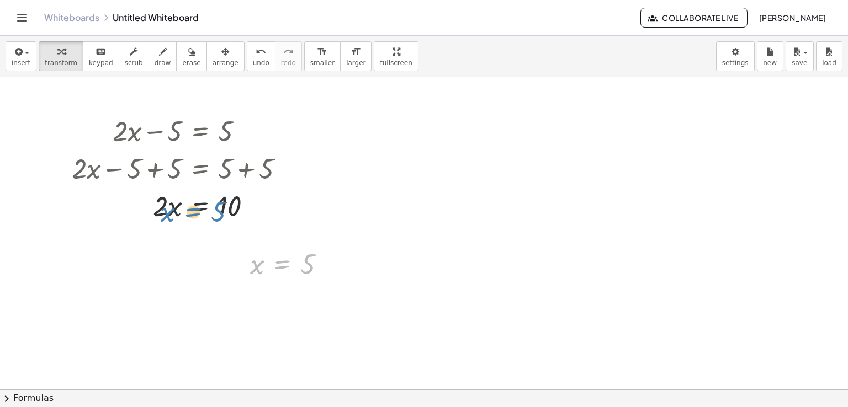
click at [231, 209] on div at bounding box center [182, 206] width 232 height 38
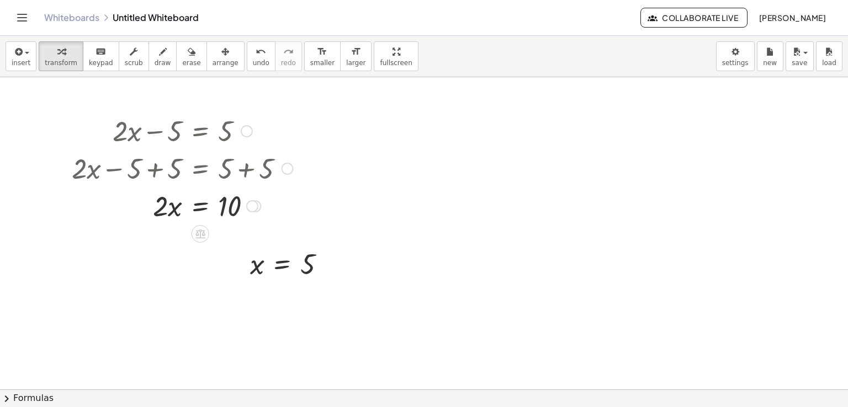
click at [231, 209] on div at bounding box center [182, 206] width 232 height 38
click at [170, 204] on div at bounding box center [182, 206] width 232 height 38
click at [202, 227] on div at bounding box center [201, 234] width 18 height 18
click at [223, 236] on span "÷" at bounding box center [222, 234] width 6 height 16
click at [248, 59] on button "undo undo" at bounding box center [261, 56] width 29 height 30
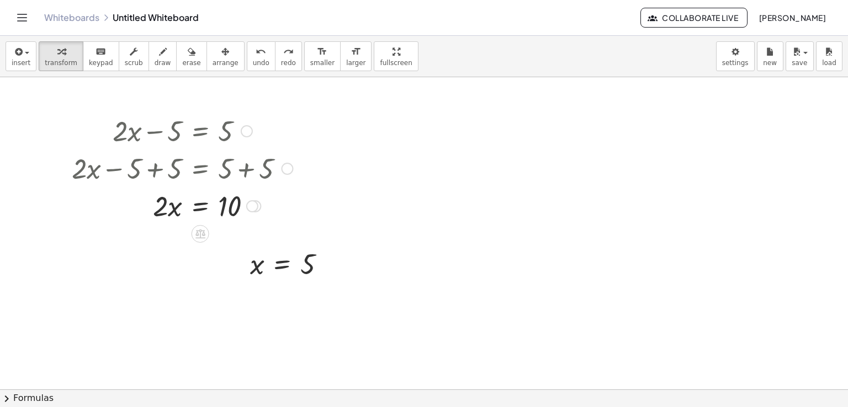
click at [163, 210] on div at bounding box center [181, 206] width 227 height 38
click at [199, 217] on div at bounding box center [181, 206] width 227 height 38
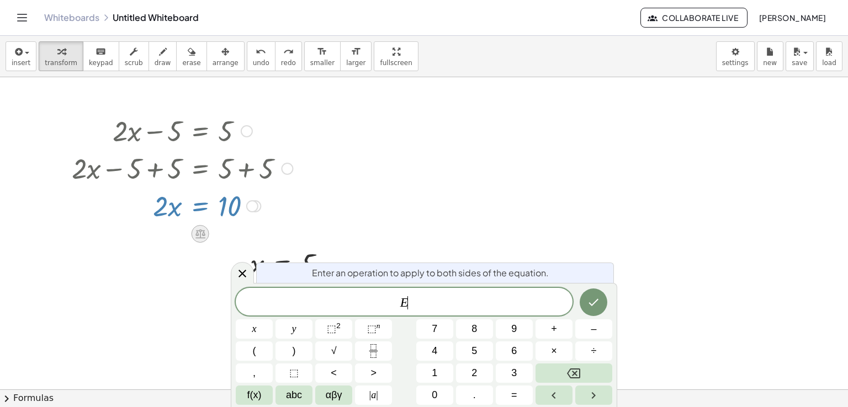
click at [201, 229] on icon at bounding box center [200, 234] width 12 height 12
click at [245, 235] on icon at bounding box center [245, 234] width 10 height 10
click at [245, 235] on icon at bounding box center [244, 234] width 7 height 2
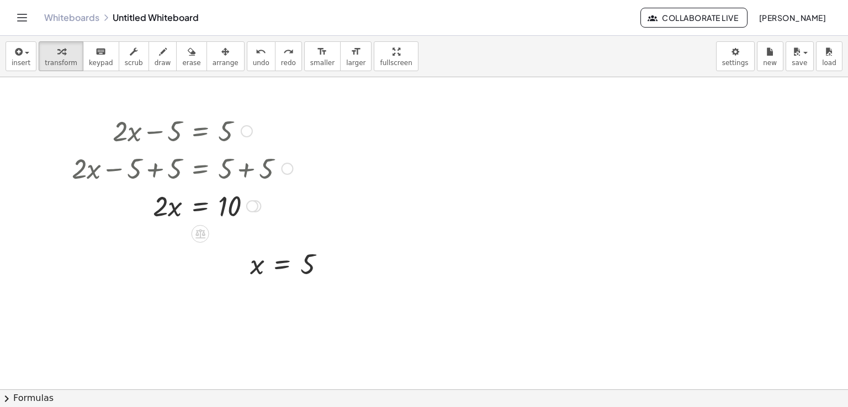
click at [207, 230] on div at bounding box center [201, 234] width 18 height 18
click at [227, 229] on div "÷" at bounding box center [223, 234] width 18 height 18
click at [256, 51] on icon "undo" at bounding box center [261, 51] width 10 height 13
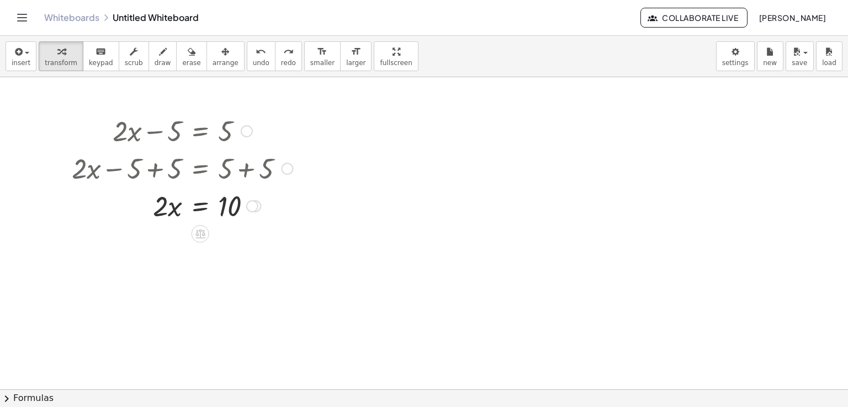
click at [228, 212] on div at bounding box center [181, 206] width 227 height 38
click at [250, 204] on div at bounding box center [252, 206] width 12 height 12
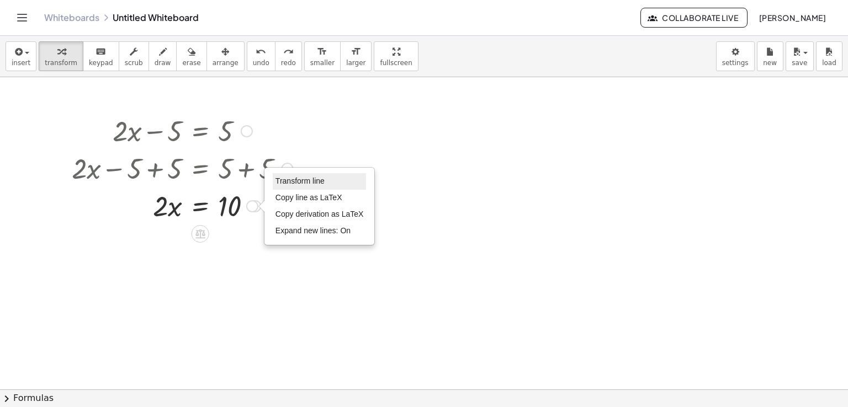
click at [324, 177] on span "Transform line" at bounding box center [300, 181] width 49 height 9
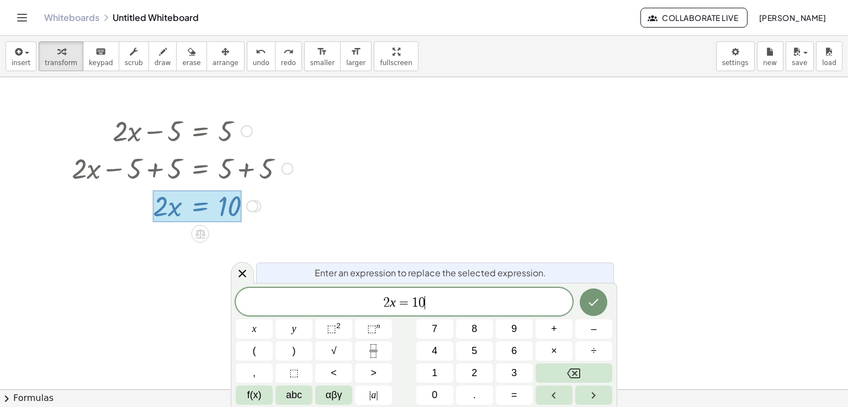
click at [452, 310] on div "2 x = 1 0 ​" at bounding box center [404, 302] width 337 height 28
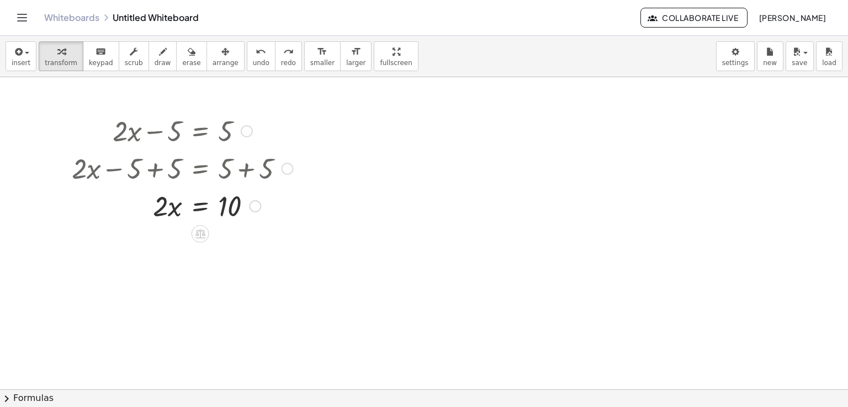
click at [218, 209] on div at bounding box center [182, 206] width 232 height 38
click at [254, 212] on div at bounding box center [182, 206] width 232 height 38
click at [217, 203] on div at bounding box center [182, 206] width 232 height 38
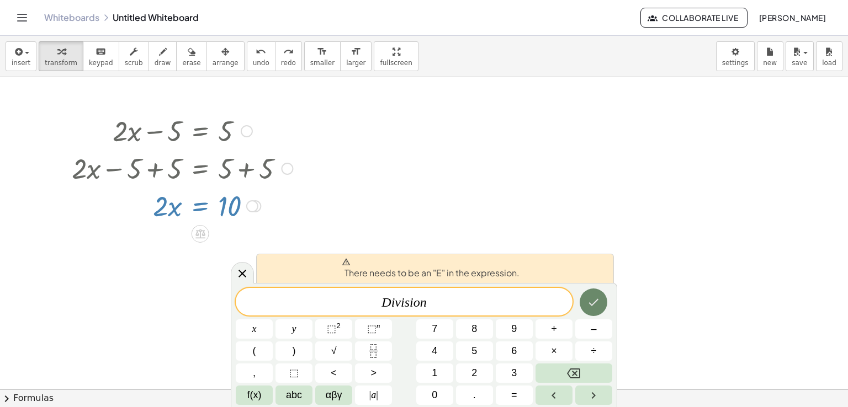
click at [592, 313] on button "Done" at bounding box center [594, 303] width 28 height 28
click at [591, 312] on button "Done" at bounding box center [594, 303] width 28 height 28
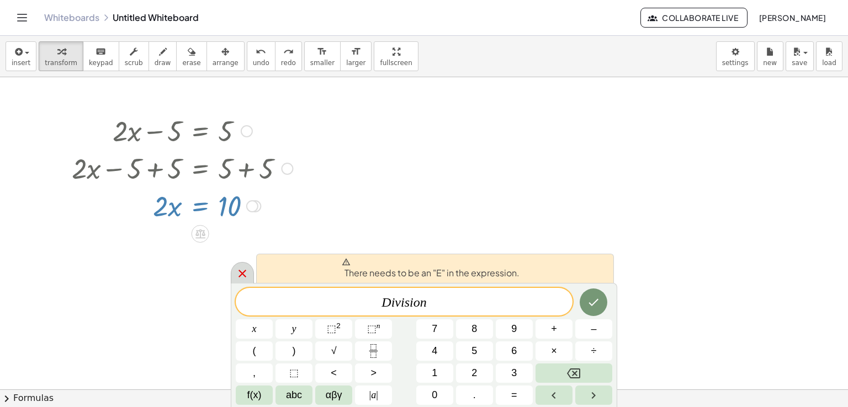
click at [236, 275] on icon at bounding box center [242, 273] width 13 height 13
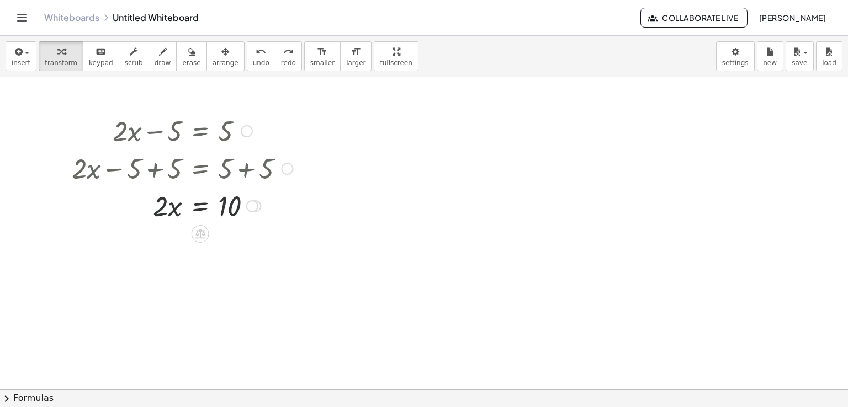
click at [223, 208] on div at bounding box center [182, 206] width 232 height 38
click at [222, 208] on div at bounding box center [182, 206] width 232 height 38
click at [212, 206] on div at bounding box center [182, 206] width 232 height 38
click at [212, 205] on div at bounding box center [182, 206] width 232 height 38
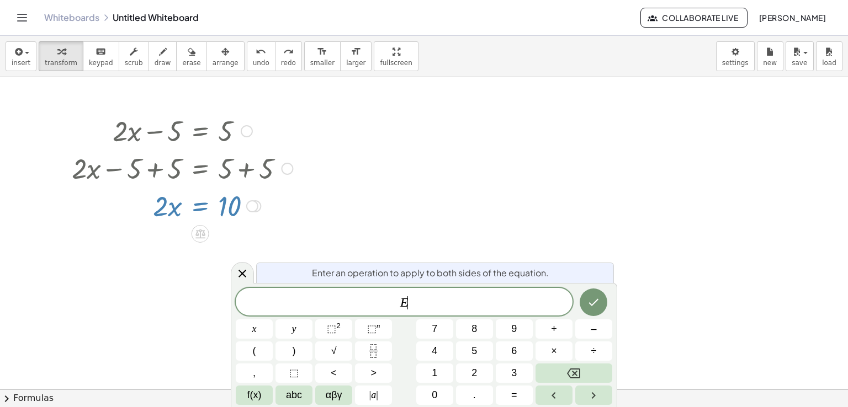
click at [212, 205] on div at bounding box center [182, 206] width 232 height 38
click at [546, 370] on button "Backspace" at bounding box center [574, 373] width 77 height 19
click at [472, 367] on span "2" at bounding box center [475, 373] width 6 height 15
click at [592, 351] on span "÷" at bounding box center [594, 351] width 6 height 15
click at [438, 372] on button "1" at bounding box center [434, 373] width 37 height 19
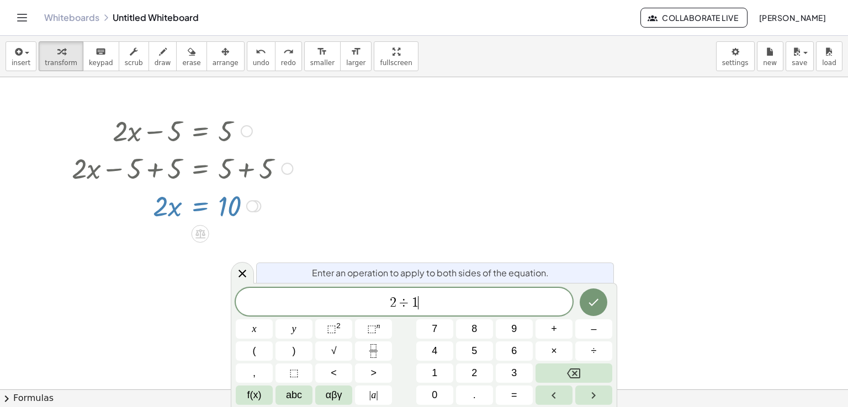
click at [431, 385] on div "2 ÷ 1 ​ x y ⬚ 2 ⬚ n 7 8 9 + – ( ) √ 4 5 6 × ÷ , ⬚ < > 1 2 3 f(x) abc αβγ | a | …" at bounding box center [424, 346] width 377 height 117
click at [439, 394] on button "0" at bounding box center [434, 395] width 37 height 19
click at [592, 300] on icon "Done" at bounding box center [593, 302] width 13 height 13
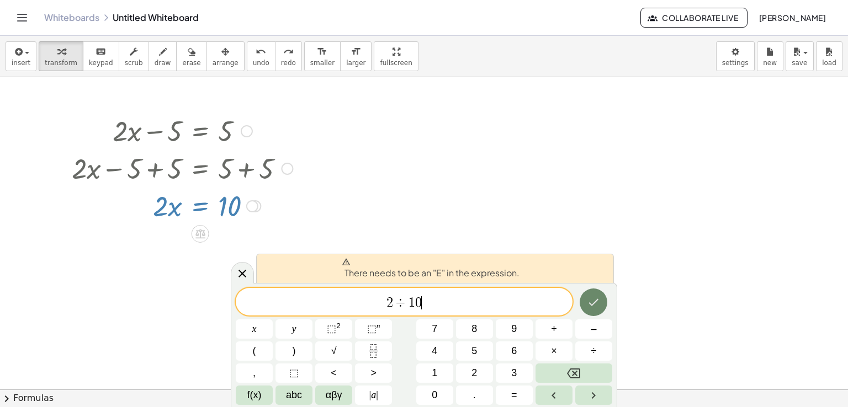
click at [591, 300] on icon "Done" at bounding box center [593, 302] width 13 height 13
click at [57, 59] on span "transform" at bounding box center [61, 63] width 33 height 8
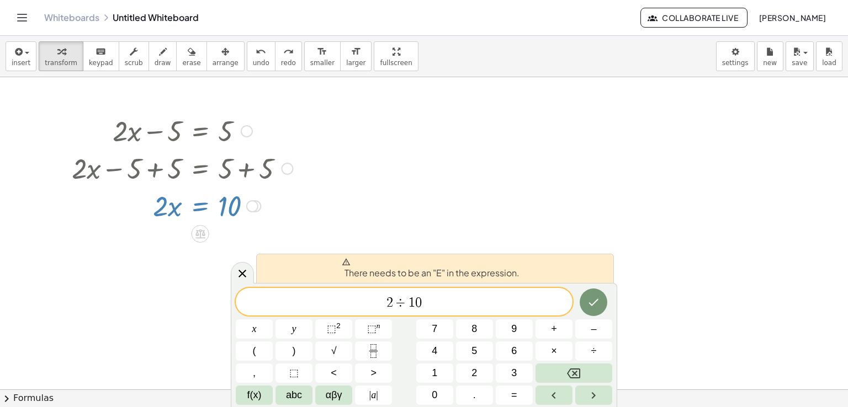
click at [208, 211] on div at bounding box center [182, 206] width 232 height 38
click at [155, 199] on div at bounding box center [182, 206] width 232 height 38
click at [186, 204] on div at bounding box center [182, 206] width 232 height 38
click at [569, 299] on span "2 ÷ 1 0 ​" at bounding box center [404, 302] width 337 height 15
click at [245, 270] on icon at bounding box center [243, 274] width 8 height 8
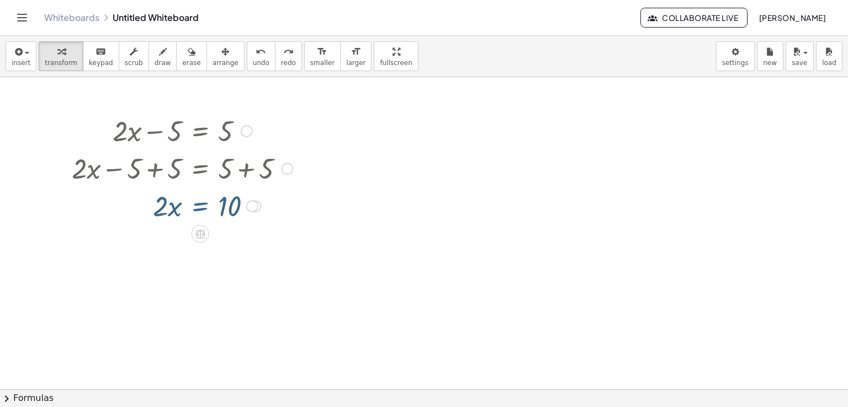
click at [223, 213] on div at bounding box center [182, 206] width 232 height 38
click at [230, 213] on div at bounding box center [182, 206] width 232 height 38
click at [167, 198] on div at bounding box center [182, 206] width 232 height 38
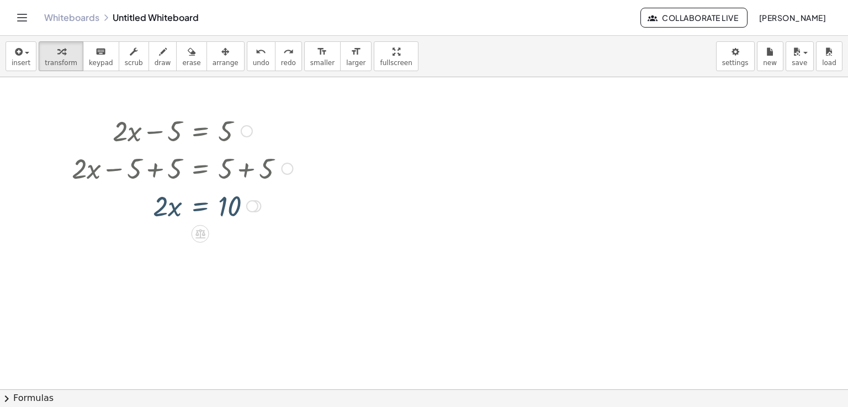
click at [163, 205] on div at bounding box center [182, 206] width 232 height 38
drag, startPoint x: 163, startPoint y: 205, endPoint x: 239, endPoint y: 206, distance: 75.1
click at [239, 206] on div at bounding box center [182, 206] width 232 height 38
click at [247, 57] on button "undo undo" at bounding box center [261, 56] width 29 height 30
drag, startPoint x: 173, startPoint y: 208, endPoint x: 147, endPoint y: 210, distance: 25.5
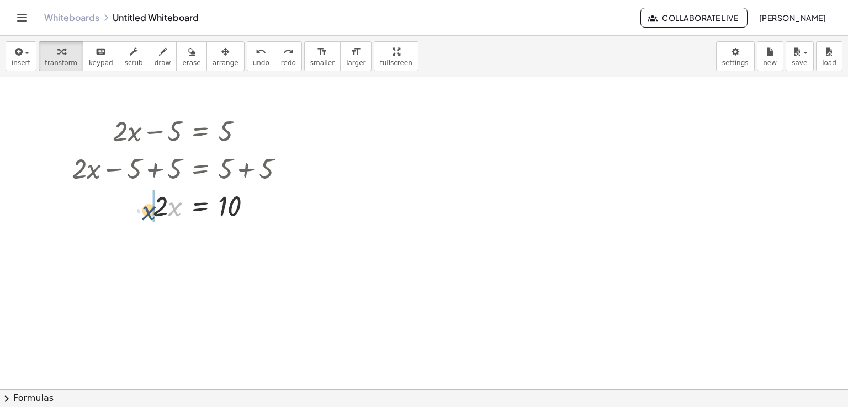
click at [147, 210] on div at bounding box center [181, 206] width 227 height 38
click at [253, 66] on span "undo" at bounding box center [261, 63] width 17 height 8
drag, startPoint x: 150, startPoint y: 208, endPoint x: 223, endPoint y: 242, distance: 80.3
click at [256, 56] on icon "undo" at bounding box center [261, 51] width 10 height 13
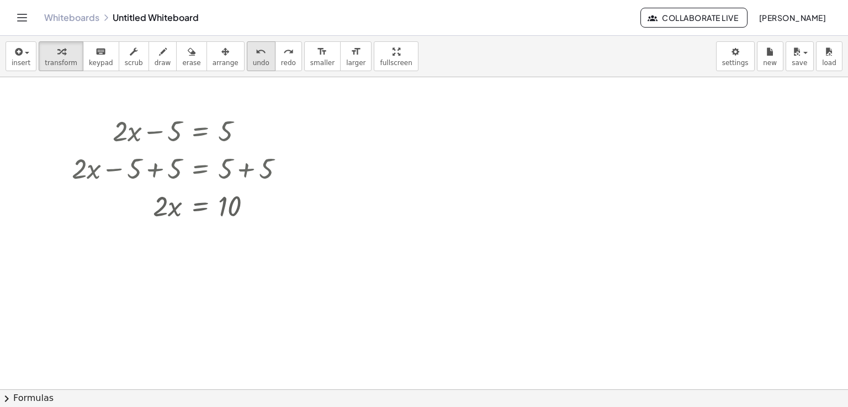
click at [256, 56] on icon "undo" at bounding box center [261, 51] width 10 height 13
click at [283, 52] on icon "redo" at bounding box center [288, 51] width 10 height 13
click at [221, 208] on div at bounding box center [182, 206] width 232 height 38
click at [226, 203] on div at bounding box center [182, 206] width 232 height 38
click at [165, 206] on div at bounding box center [182, 206] width 232 height 38
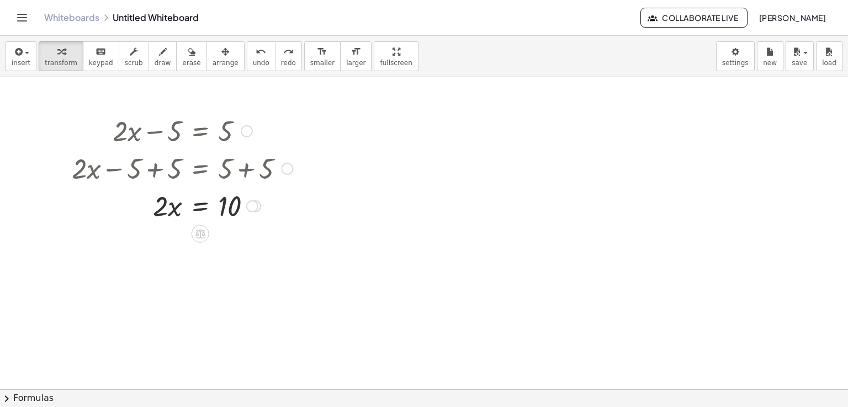
click at [165, 206] on div at bounding box center [182, 206] width 232 height 38
click at [166, 206] on div at bounding box center [182, 206] width 232 height 38
drag, startPoint x: 166, startPoint y: 206, endPoint x: 192, endPoint y: 205, distance: 26.5
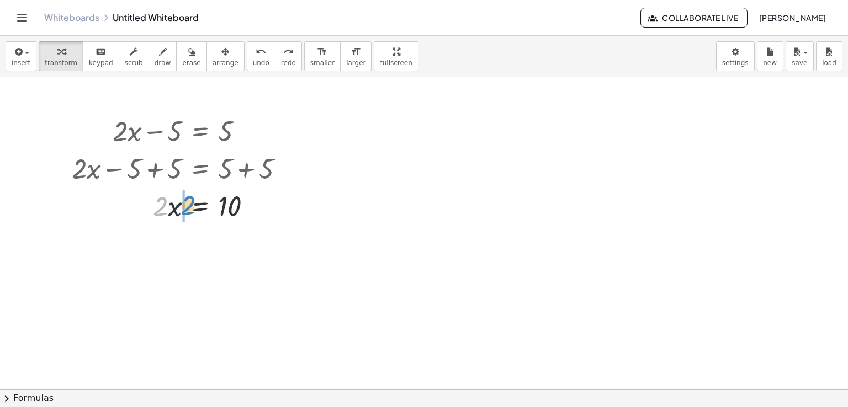
click at [192, 205] on div at bounding box center [182, 206] width 232 height 38
drag, startPoint x: 169, startPoint y: 244, endPoint x: 232, endPoint y: 242, distance: 63.0
click at [232, 242] on div at bounding box center [182, 243] width 232 height 38
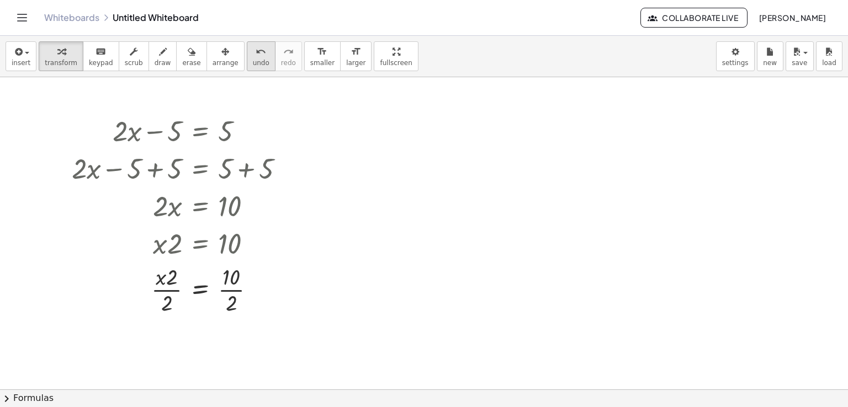
click at [253, 60] on span "undo" at bounding box center [261, 63] width 17 height 8
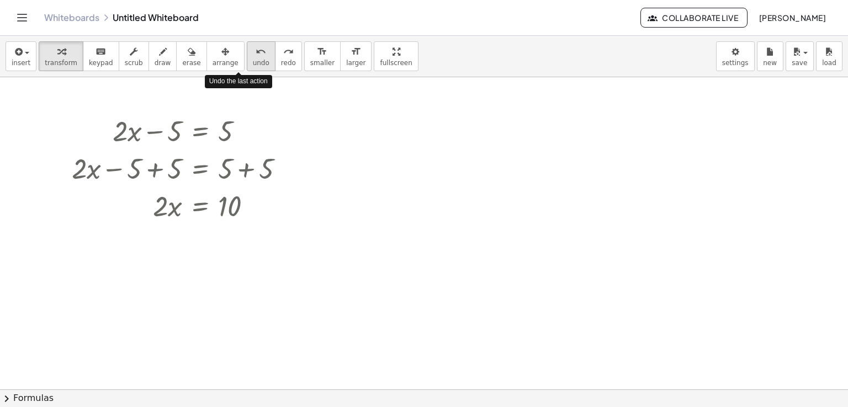
click at [253, 60] on span "undo" at bounding box center [261, 63] width 17 height 8
click at [176, 212] on div at bounding box center [182, 206] width 232 height 38
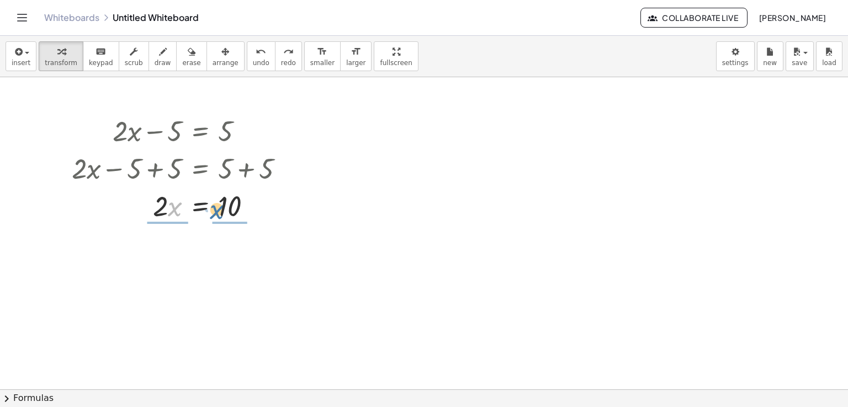
drag, startPoint x: 176, startPoint y: 212, endPoint x: 218, endPoint y: 215, distance: 42.1
click at [218, 215] on div at bounding box center [182, 206] width 232 height 38
click at [253, 62] on span "undo" at bounding box center [261, 63] width 17 height 8
drag, startPoint x: 201, startPoint y: 208, endPoint x: 220, endPoint y: 208, distance: 19.3
click at [220, 208] on div at bounding box center [181, 206] width 227 height 38
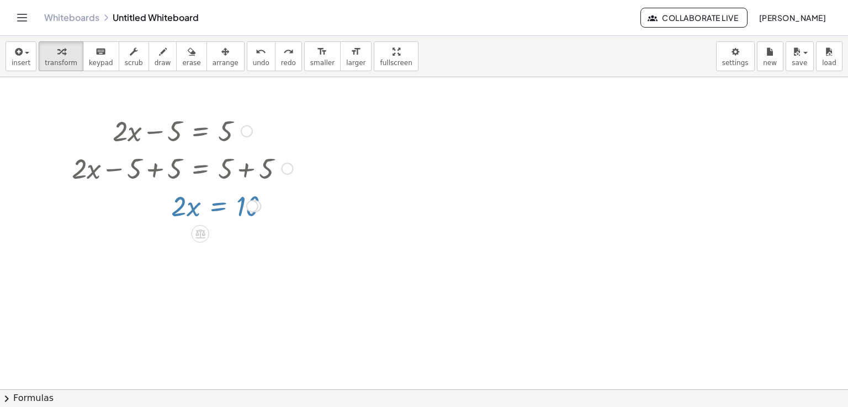
click at [220, 208] on div at bounding box center [181, 206] width 227 height 38
drag, startPoint x: 197, startPoint y: 206, endPoint x: 223, endPoint y: 158, distance: 54.1
click at [227, 162] on div at bounding box center [182, 168] width 232 height 38
click at [229, 162] on div at bounding box center [182, 168] width 232 height 38
click at [257, 170] on div at bounding box center [182, 168] width 232 height 38
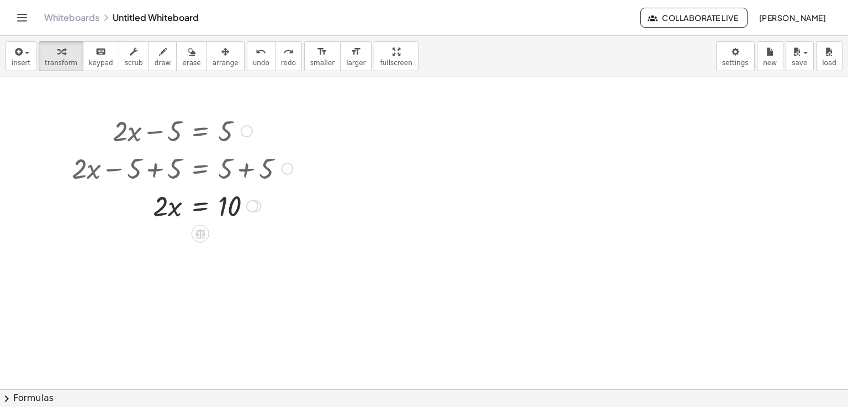
click at [261, 170] on div at bounding box center [182, 168] width 232 height 38
click at [230, 208] on div at bounding box center [181, 206] width 227 height 38
click at [186, 212] on div at bounding box center [181, 206] width 227 height 38
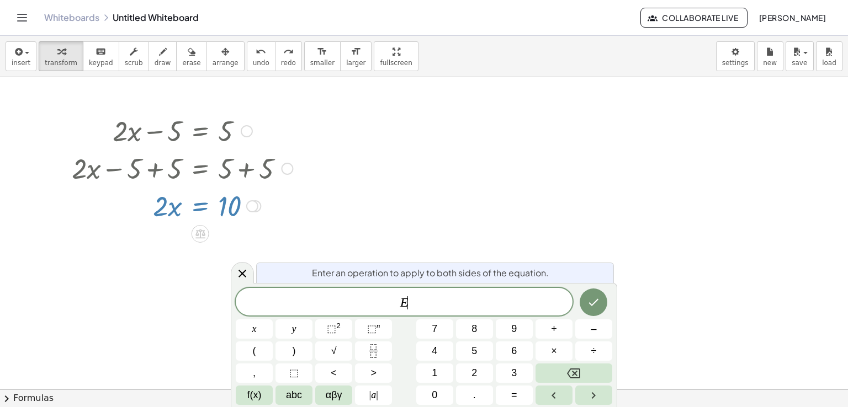
click at [181, 211] on div at bounding box center [181, 206] width 227 height 38
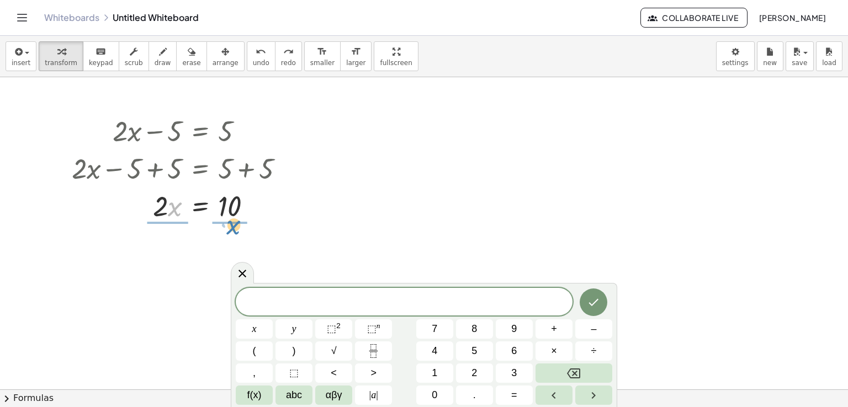
drag, startPoint x: 169, startPoint y: 207, endPoint x: 227, endPoint y: 226, distance: 61.6
drag, startPoint x: 155, startPoint y: 239, endPoint x: 208, endPoint y: 248, distance: 54.4
click at [208, 248] on div at bounding box center [182, 251] width 232 height 55
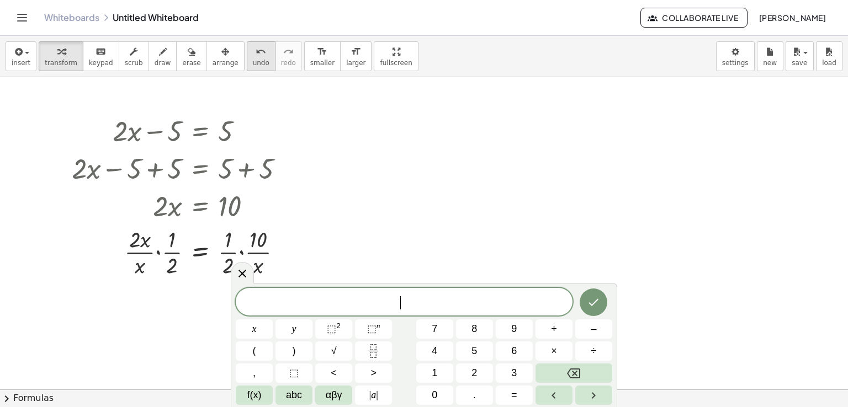
click at [256, 54] on icon "undo" at bounding box center [261, 51] width 10 height 13
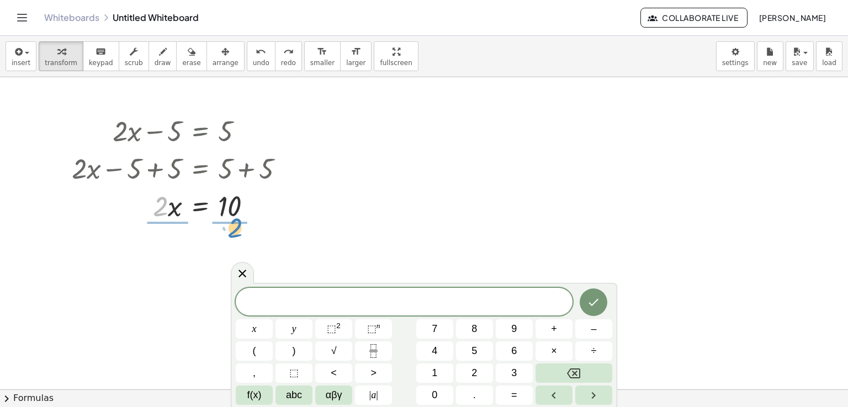
drag, startPoint x: 155, startPoint y: 210, endPoint x: 230, endPoint y: 231, distance: 77.6
click at [228, 243] on div at bounding box center [182, 251] width 232 height 55
click at [233, 266] on body "Graspable Math Activities Whiteboards Classes Account v1.30.1 | Privacy policy …" at bounding box center [424, 203] width 848 height 407
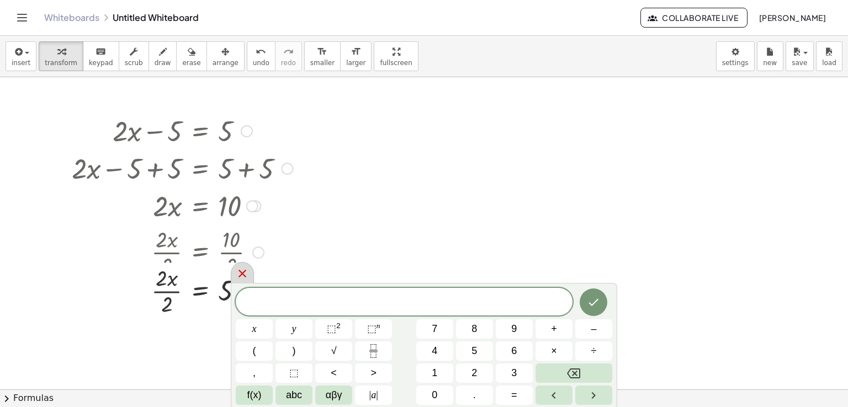
click at [234, 267] on div at bounding box center [242, 273] width 23 height 22
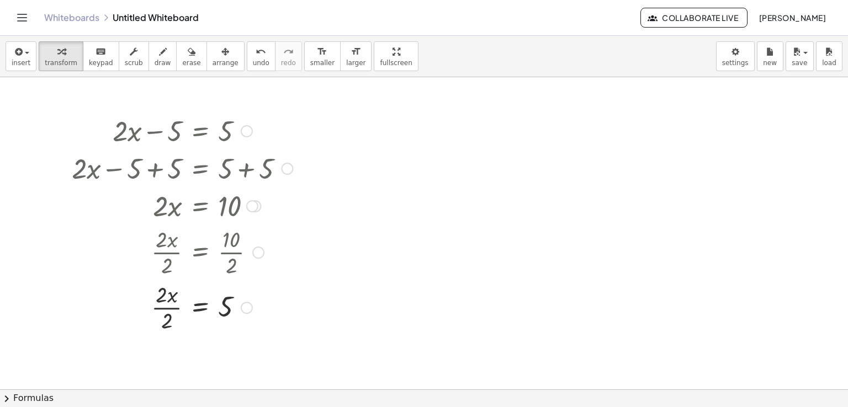
click at [173, 295] on div at bounding box center [182, 306] width 232 height 55
click at [170, 310] on div at bounding box center [182, 306] width 232 height 55
click at [170, 310] on div at bounding box center [182, 307] width 232 height 36
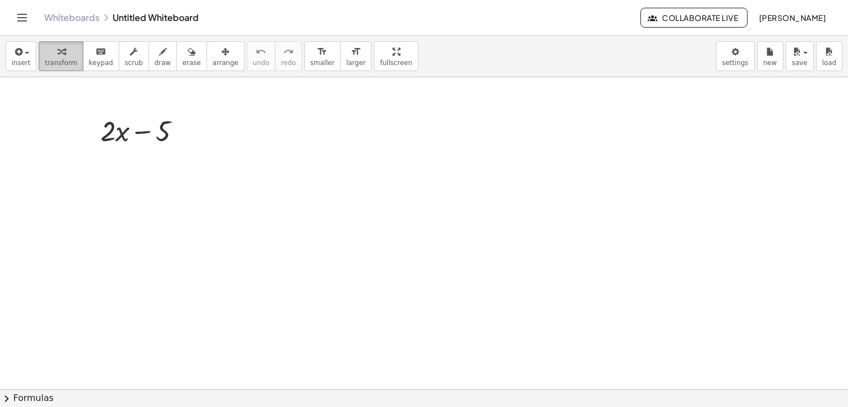
click at [57, 54] on icon "button" at bounding box center [61, 51] width 8 height 13
drag, startPoint x: 157, startPoint y: 126, endPoint x: 233, endPoint y: 126, distance: 76.2
drag, startPoint x: 119, startPoint y: 129, endPoint x: 179, endPoint y: 128, distance: 59.6
click at [179, 128] on div at bounding box center [145, 131] width 100 height 38
drag, startPoint x: 115, startPoint y: 168, endPoint x: 249, endPoint y: 156, distance: 134.2
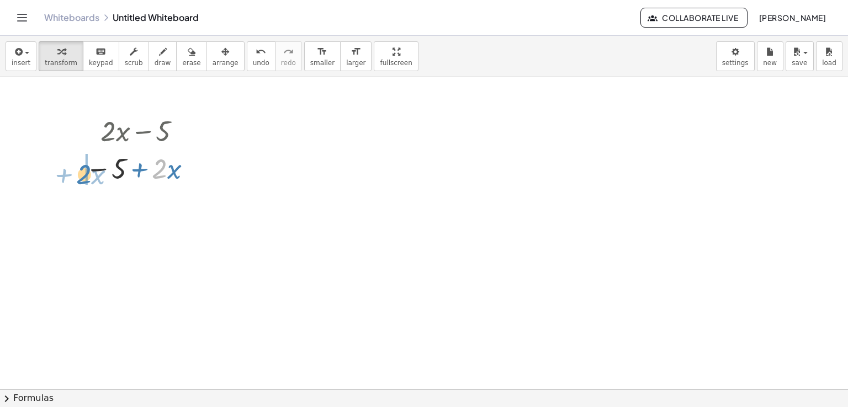
drag, startPoint x: 149, startPoint y: 173, endPoint x: 91, endPoint y: 177, distance: 58.1
click at [91, 177] on div at bounding box center [140, 168] width 121 height 38
drag, startPoint x: 108, startPoint y: 176, endPoint x: 155, endPoint y: 167, distance: 47.8
click at [155, 167] on div at bounding box center [145, 168] width 100 height 38
drag, startPoint x: 139, startPoint y: 169, endPoint x: 128, endPoint y: 193, distance: 26.9
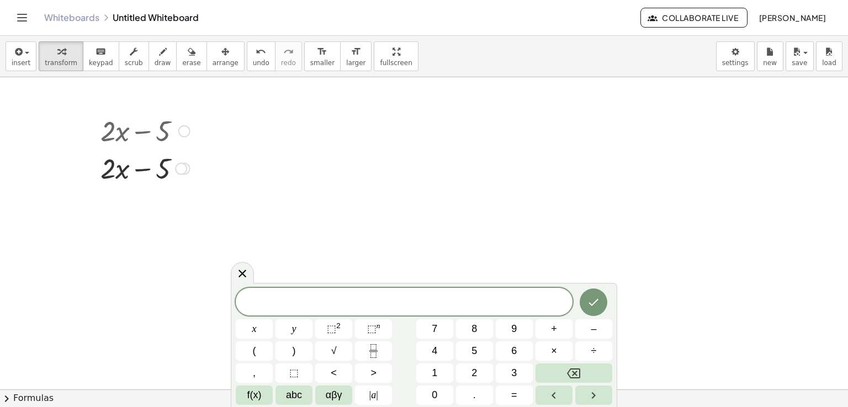
click at [157, 155] on div at bounding box center [145, 168] width 100 height 38
click at [188, 50] on icon "button" at bounding box center [192, 51] width 8 height 13
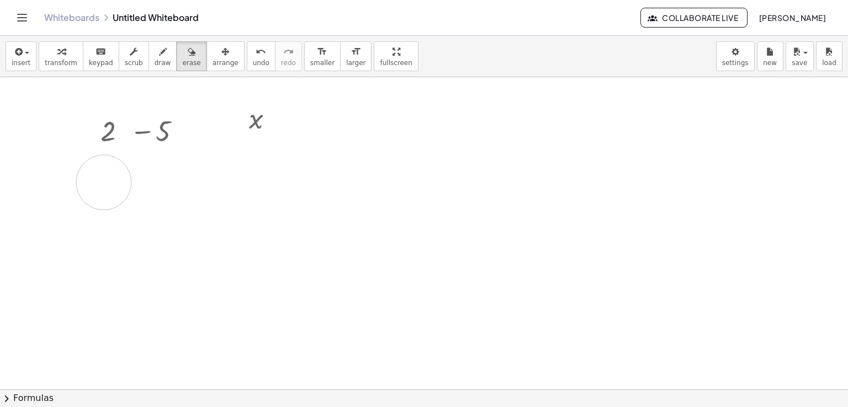
drag, startPoint x: 158, startPoint y: 173, endPoint x: 75, endPoint y: 189, distance: 84.9
drag, startPoint x: 194, startPoint y: 170, endPoint x: 35, endPoint y: 186, distance: 160.4
drag, startPoint x: 268, startPoint y: 125, endPoint x: 110, endPoint y: 115, distance: 157.7
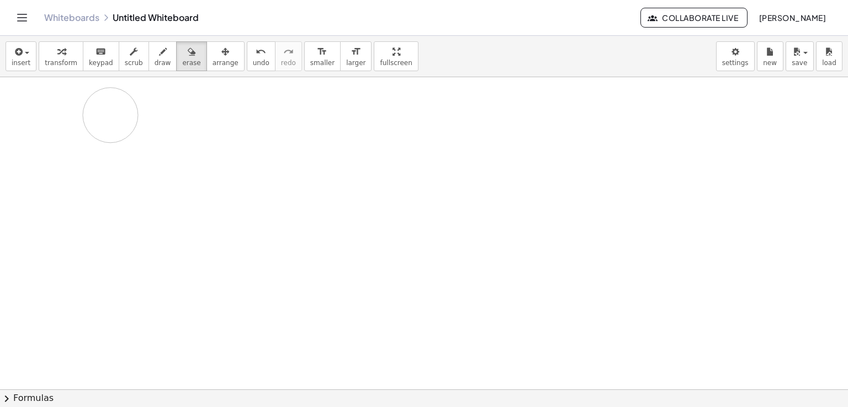
click at [253, 62] on span "undo" at bounding box center [261, 63] width 17 height 8
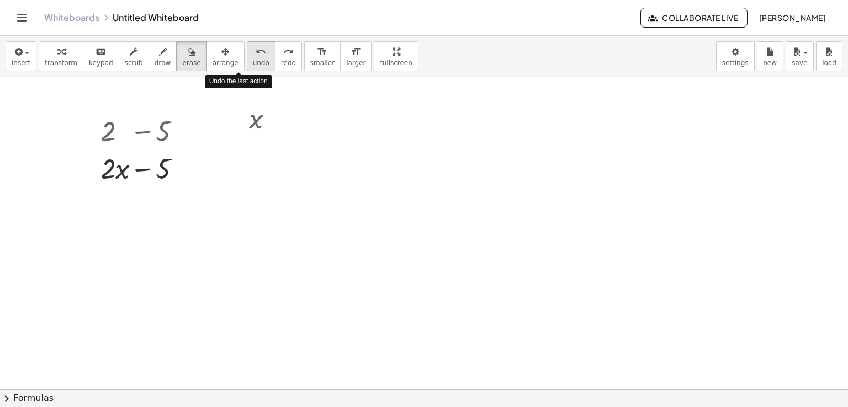
click at [253, 62] on span "undo" at bounding box center [261, 63] width 17 height 8
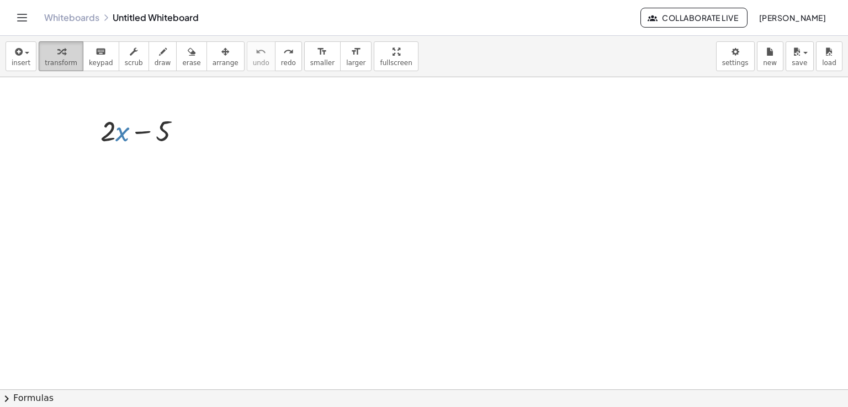
click at [59, 55] on icon "button" at bounding box center [61, 51] width 8 height 13
click at [145, 143] on div at bounding box center [145, 131] width 100 height 38
click at [136, 133] on div at bounding box center [145, 131] width 100 height 38
drag, startPoint x: 144, startPoint y: 131, endPoint x: 170, endPoint y: 128, distance: 26.2
click at [170, 127] on div at bounding box center [145, 131] width 100 height 38
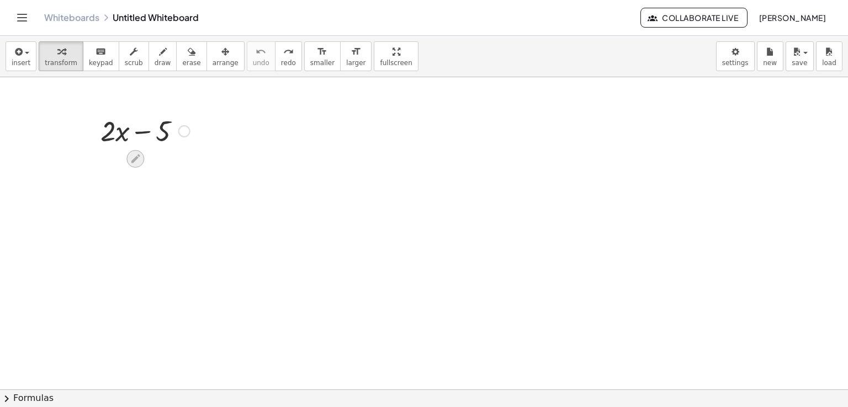
click at [135, 156] on icon at bounding box center [136, 159] width 12 height 12
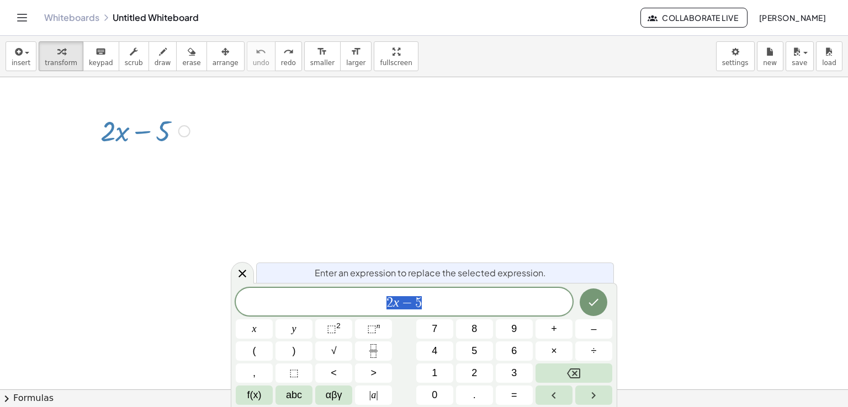
click at [486, 310] on div "2 x − 5" at bounding box center [404, 302] width 337 height 28
click at [520, 390] on button "=" at bounding box center [514, 395] width 37 height 19
click at [480, 354] on button "5" at bounding box center [474, 351] width 37 height 19
click at [591, 292] on button "Done" at bounding box center [594, 303] width 28 height 28
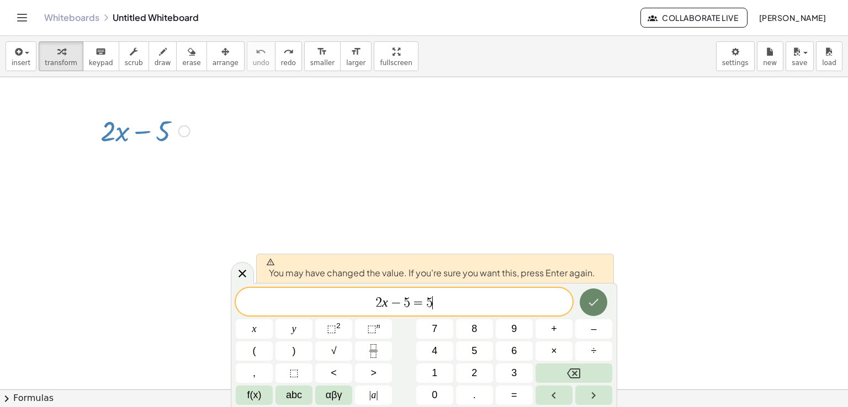
click at [589, 296] on icon "Done" at bounding box center [593, 302] width 13 height 13
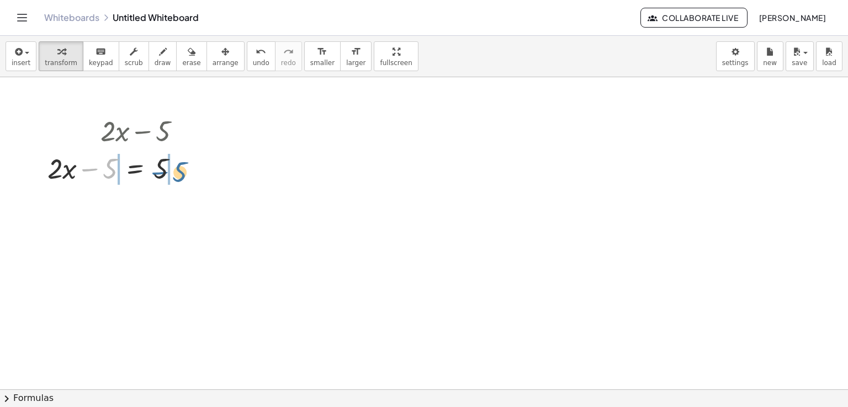
drag, startPoint x: 97, startPoint y: 166, endPoint x: 177, endPoint y: 168, distance: 80.1
click at [177, 168] on div at bounding box center [118, 168] width 153 height 38
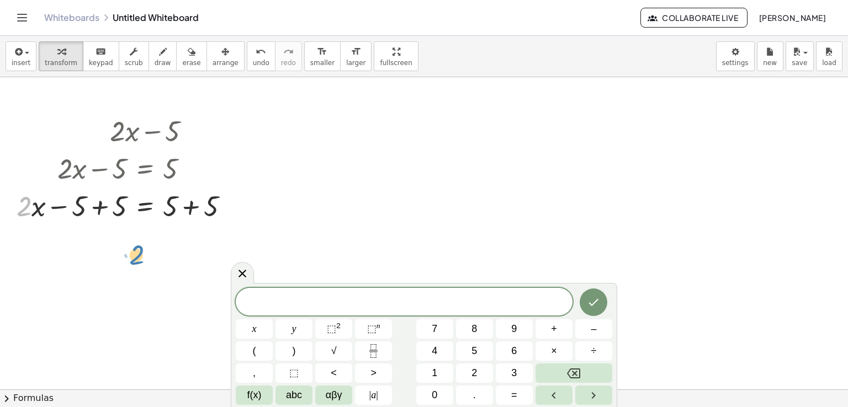
drag, startPoint x: 29, startPoint y: 208, endPoint x: 141, endPoint y: 257, distance: 122.7
drag, startPoint x: 36, startPoint y: 210, endPoint x: 51, endPoint y: 216, distance: 15.9
click at [51, 216] on div at bounding box center [127, 206] width 232 height 38
click at [60, 60] on span "transform" at bounding box center [61, 63] width 33 height 8
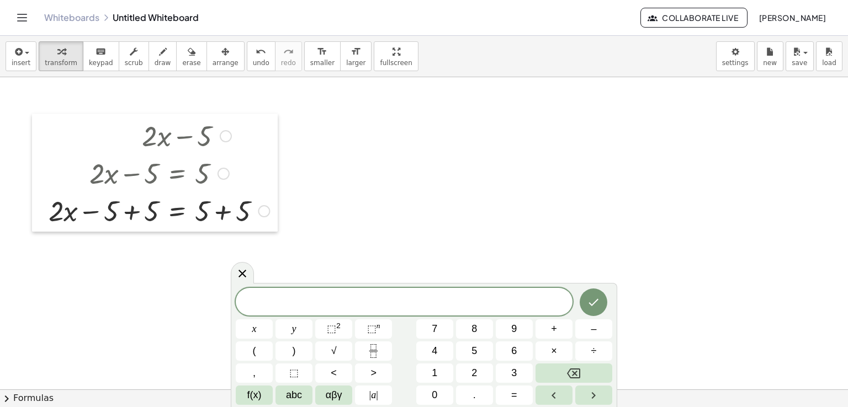
drag, startPoint x: 16, startPoint y: 214, endPoint x: 48, endPoint y: 219, distance: 32.4
click at [48, 219] on div at bounding box center [40, 173] width 17 height 118
click at [600, 308] on icon "Done" at bounding box center [593, 302] width 13 height 13
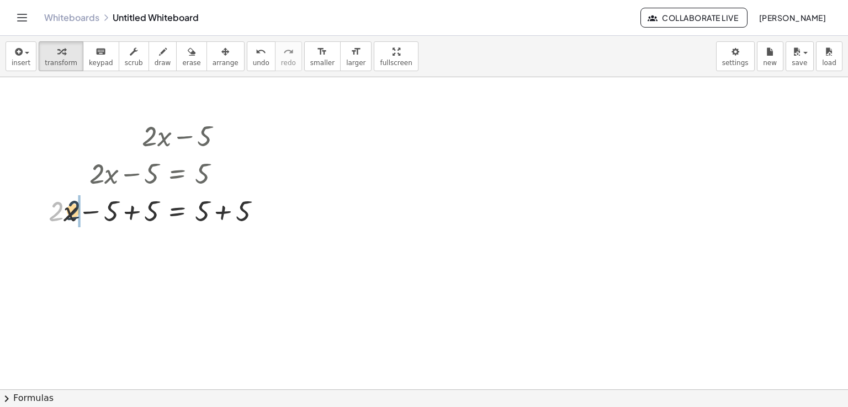
drag, startPoint x: 59, startPoint y: 219, endPoint x: 77, endPoint y: 218, distance: 18.2
click at [77, 218] on div at bounding box center [159, 211] width 232 height 38
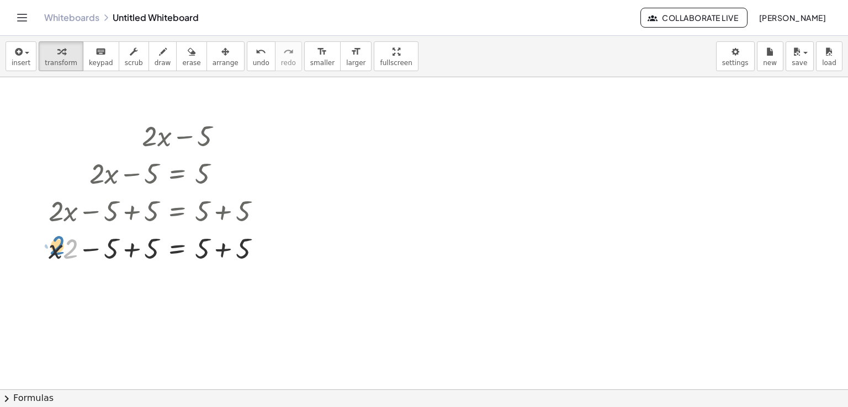
drag, startPoint x: 68, startPoint y: 216, endPoint x: 55, endPoint y: 213, distance: 13.7
click at [177, 136] on div "+ · 2 · x − 5 + · 2 · x − 5 = 5 + · 2 · x − 5 + 5 = + 5 + 5 · 2 + · 2 · x = 5 −…" at bounding box center [177, 136] width 0 height 0
click at [256, 54] on icon "undo" at bounding box center [261, 51] width 10 height 13
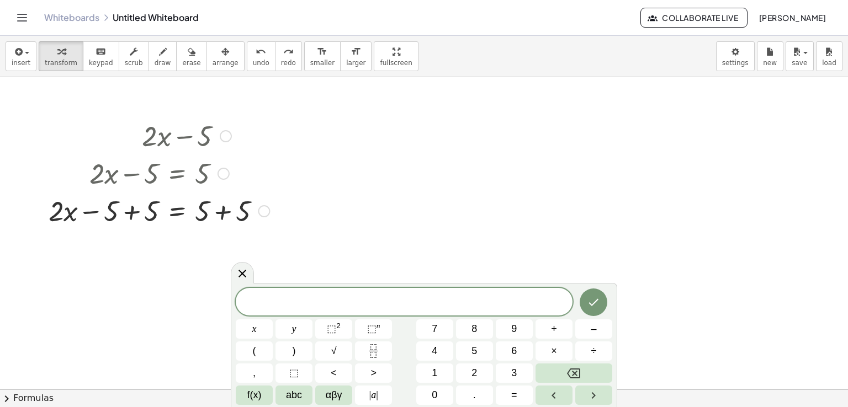
click at [228, 207] on div at bounding box center [159, 211] width 232 height 38
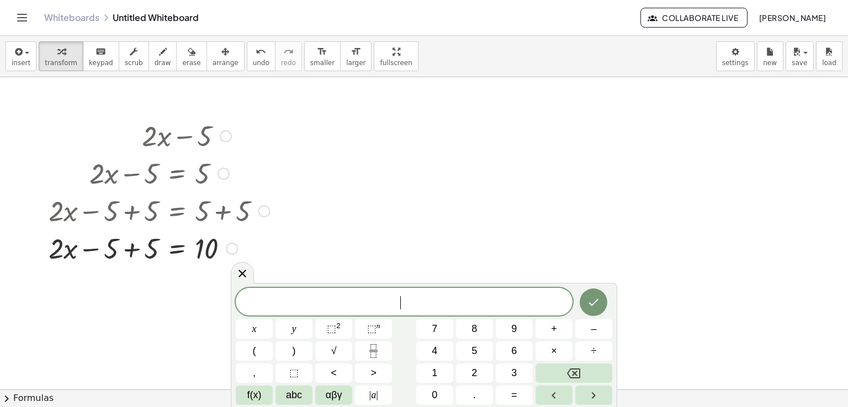
click at [117, 248] on div at bounding box center [159, 248] width 232 height 38
click at [140, 247] on div at bounding box center [159, 248] width 232 height 38
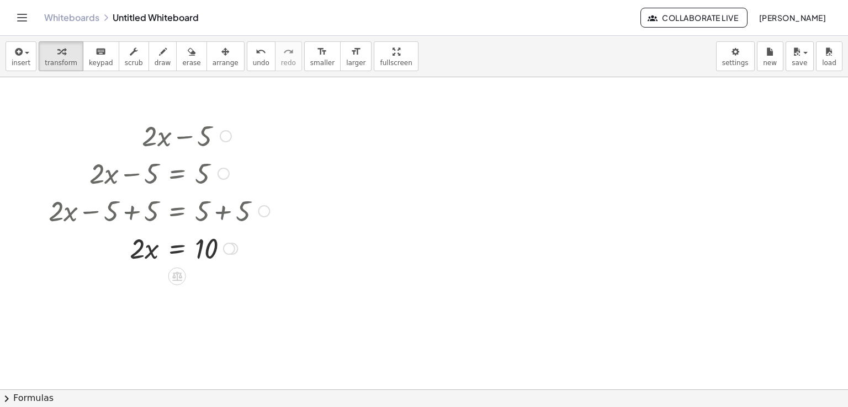
click at [145, 261] on div at bounding box center [159, 248] width 232 height 38
click at [146, 249] on div at bounding box center [159, 248] width 232 height 38
click at [201, 246] on div at bounding box center [159, 248] width 232 height 38
click at [227, 250] on div at bounding box center [229, 249] width 12 height 12
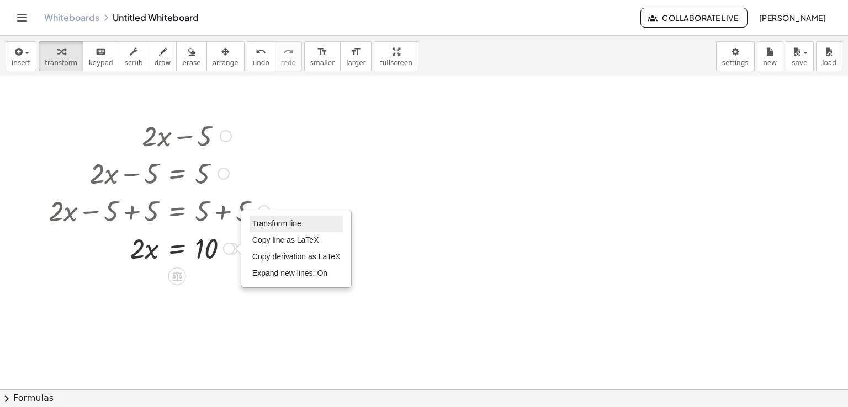
click at [281, 222] on span "Transform line" at bounding box center [276, 223] width 49 height 9
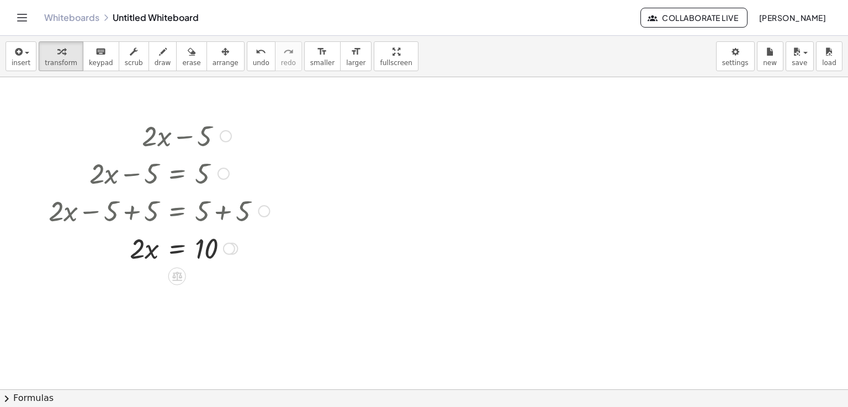
click at [226, 249] on div "Transform line Copy line as LaTeX Copy derivation as LaTeX Expand new lines: On" at bounding box center [229, 249] width 12 height 12
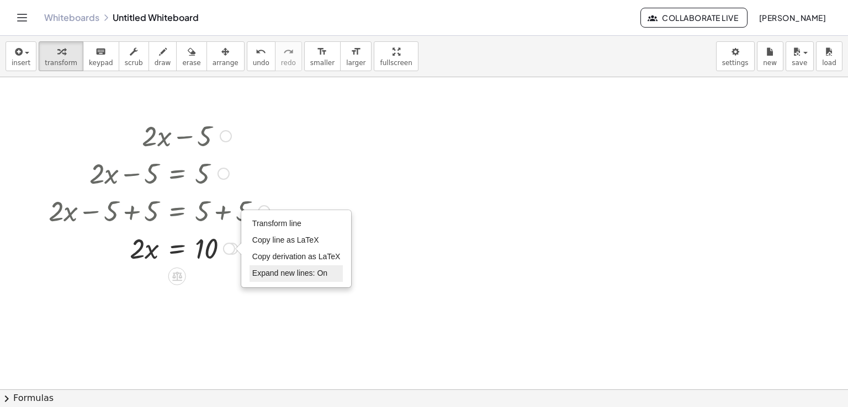
click at [280, 278] on li "Expand new lines: On" at bounding box center [297, 274] width 94 height 17
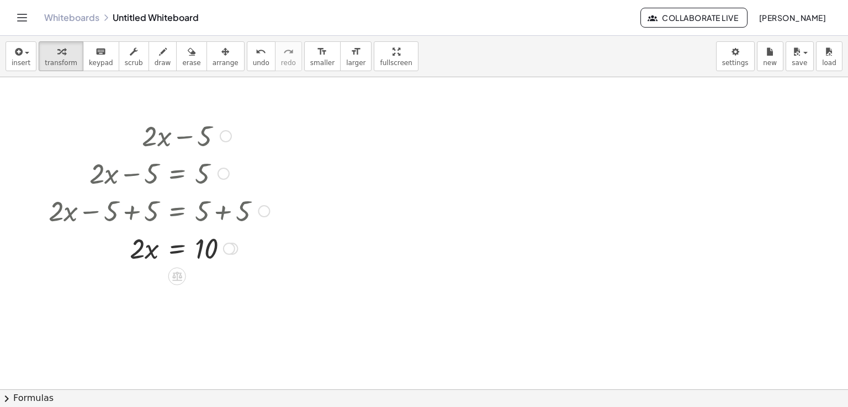
click at [149, 252] on div at bounding box center [159, 248] width 232 height 38
click at [176, 272] on icon at bounding box center [177, 277] width 12 height 12
click at [193, 274] on div "÷" at bounding box center [199, 277] width 18 height 18
click at [145, 265] on div at bounding box center [159, 247] width 232 height 55
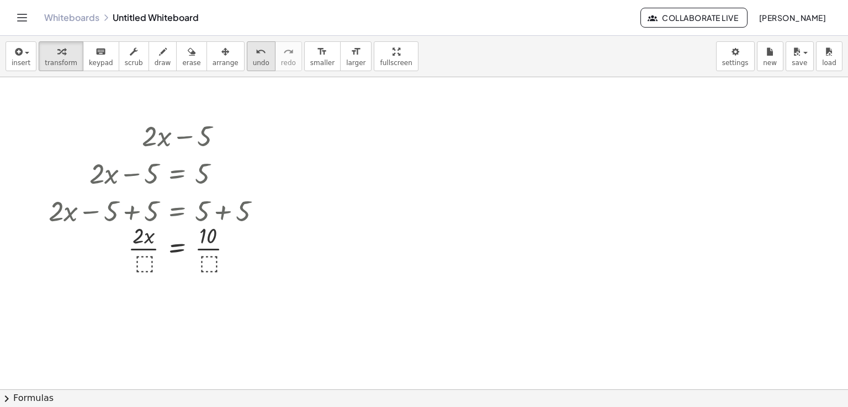
click at [256, 57] on icon "undo" at bounding box center [261, 51] width 10 height 13
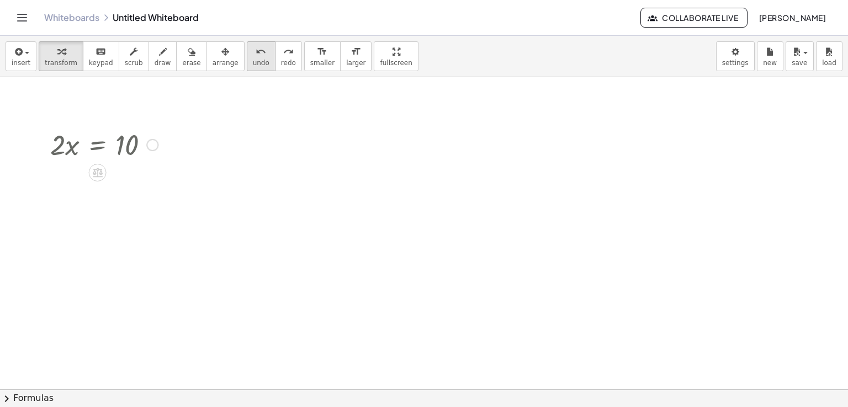
click at [253, 63] on span "undo" at bounding box center [261, 63] width 17 height 8
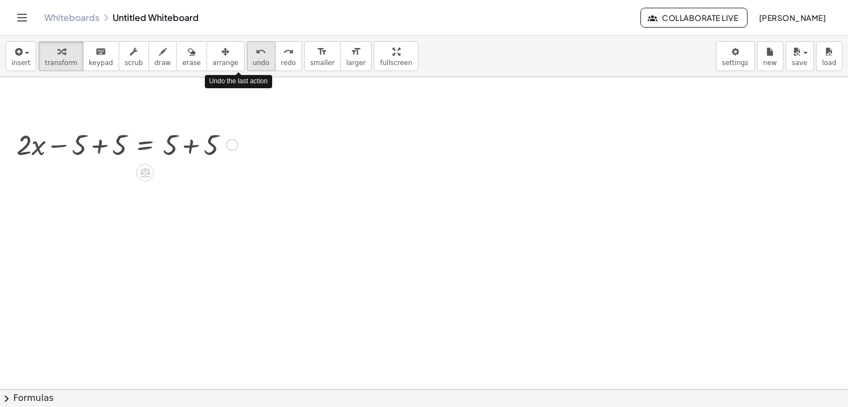
click at [253, 63] on span "undo" at bounding box center [261, 63] width 17 height 8
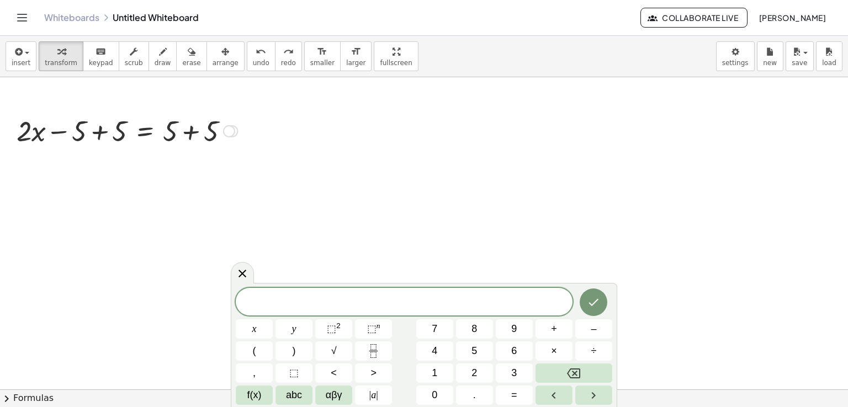
click at [187, 126] on div at bounding box center [127, 131] width 232 height 38
click at [84, 139] on div at bounding box center [111, 131] width 200 height 38
click at [87, 137] on div at bounding box center [111, 131] width 200 height 38
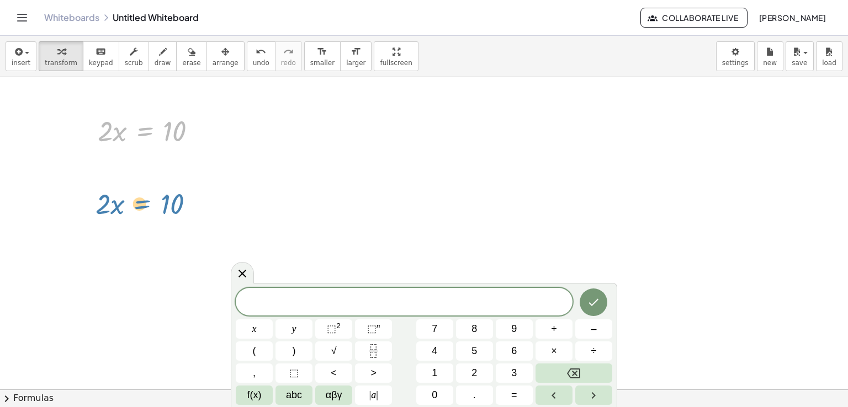
drag, startPoint x: 138, startPoint y: 131, endPoint x: 135, endPoint y: 208, distance: 76.8
click at [466, 366] on button "2" at bounding box center [474, 373] width 37 height 19
click at [558, 349] on button "×" at bounding box center [554, 351] width 37 height 19
click at [589, 336] on button "–" at bounding box center [593, 329] width 37 height 19
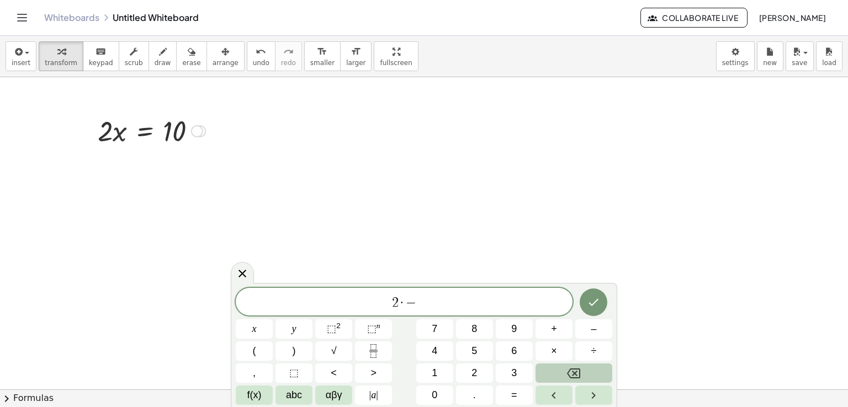
click at [557, 369] on button "Backspace" at bounding box center [574, 373] width 77 height 19
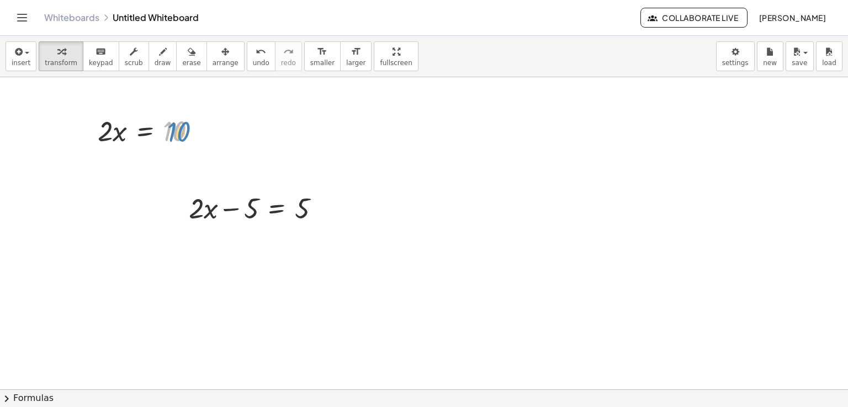
drag, startPoint x: 163, startPoint y: 134, endPoint x: 170, endPoint y: 144, distance: 11.9
click at [170, 144] on div at bounding box center [151, 131] width 119 height 38
click at [146, 133] on div at bounding box center [151, 131] width 119 height 38
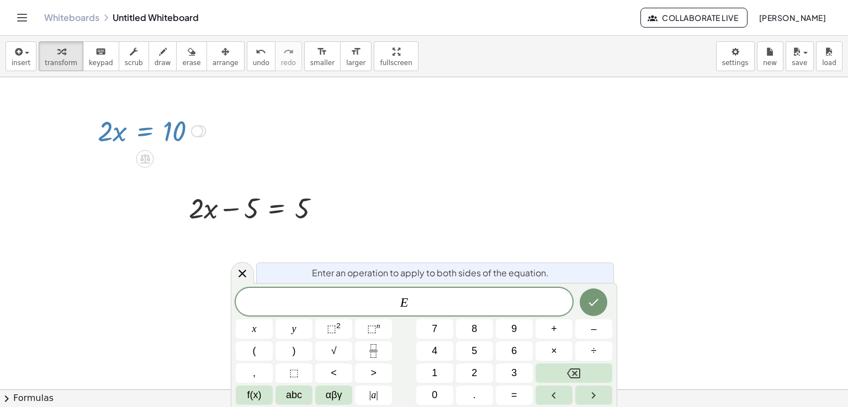
drag, startPoint x: 146, startPoint y: 133, endPoint x: 173, endPoint y: 204, distance: 75.9
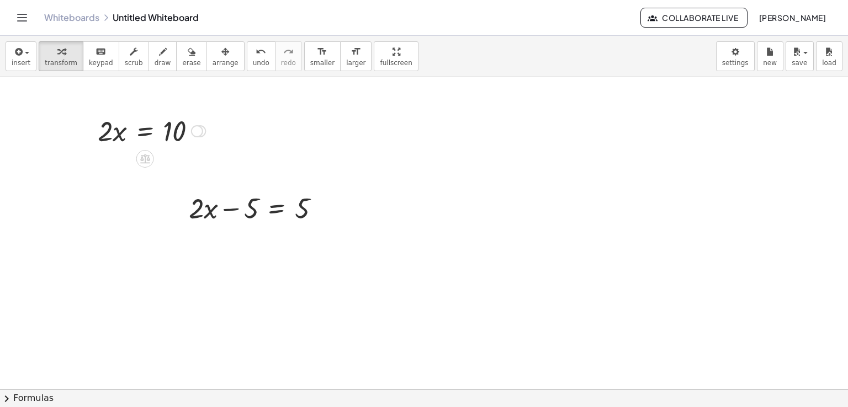
click at [155, 135] on div at bounding box center [151, 131] width 119 height 38
drag, startPoint x: 255, startPoint y: 217, endPoint x: 239, endPoint y: 215, distance: 15.6
click at [246, 216] on div at bounding box center [258, 208] width 151 height 38
drag, startPoint x: 239, startPoint y: 215, endPoint x: 233, endPoint y: 198, distance: 18.2
click at [233, 198] on div at bounding box center [258, 208] width 151 height 38
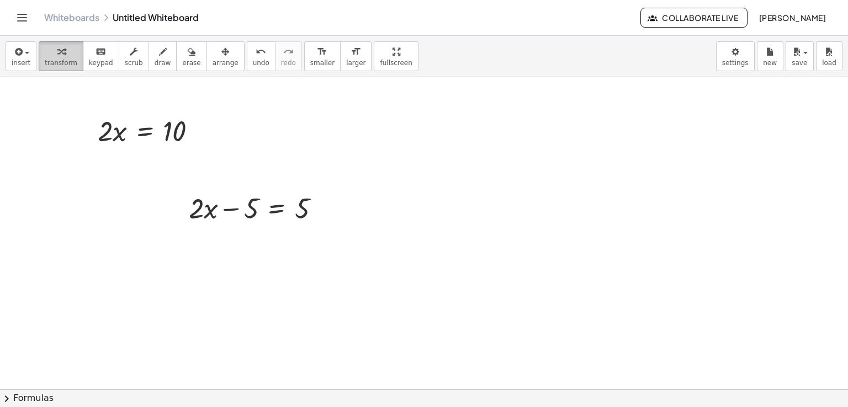
click at [61, 47] on div "button" at bounding box center [61, 51] width 33 height 13
click at [155, 67] on span "draw" at bounding box center [163, 63] width 17 height 8
drag, startPoint x: 224, startPoint y: 203, endPoint x: 210, endPoint y: 203, distance: 13.8
click at [253, 59] on span "undo" at bounding box center [261, 63] width 17 height 8
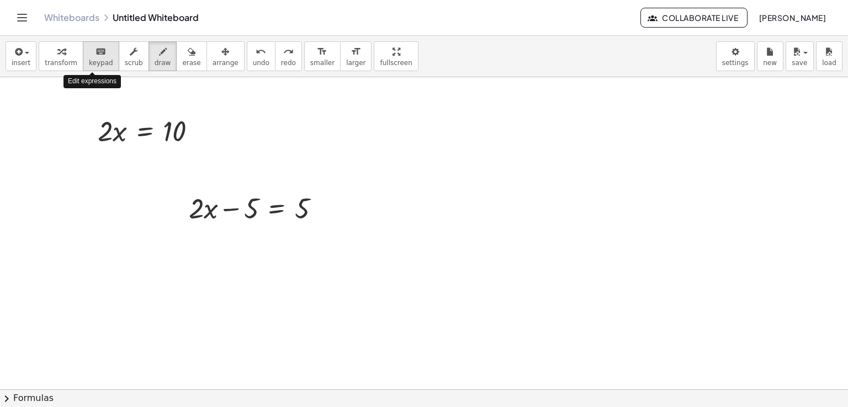
click at [98, 47] on div "keyboard" at bounding box center [101, 51] width 24 height 13
click at [223, 216] on div at bounding box center [238, 209] width 41 height 31
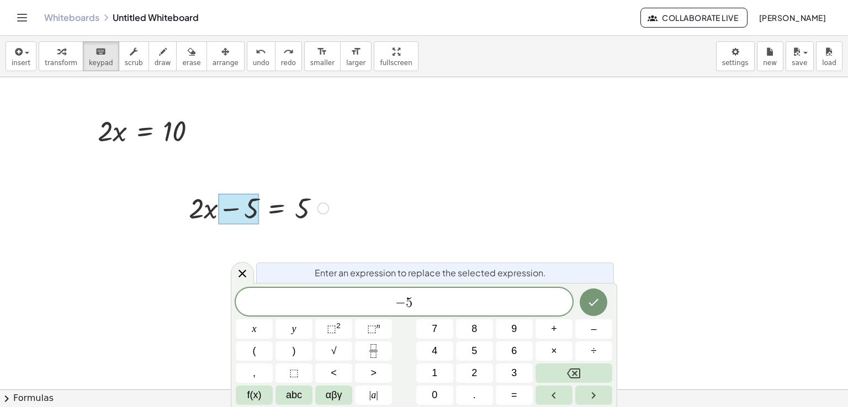
click at [292, 210] on div at bounding box center [258, 208] width 151 height 38
click at [331, 210] on div at bounding box center [258, 208] width 151 height 38
click at [277, 209] on div "+ · 2 · x − 5 = 5" at bounding box center [277, 209] width 0 height 0
drag, startPoint x: 326, startPoint y: 209, endPoint x: 297, endPoint y: 226, distance: 33.1
click at [277, 209] on div "+ · 2 · x − 5 = 5" at bounding box center [277, 209] width 0 height 0
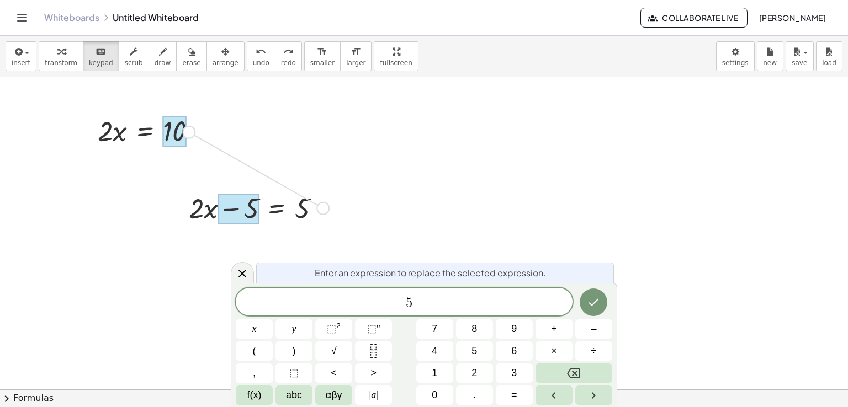
drag, startPoint x: 320, startPoint y: 202, endPoint x: 186, endPoint y: 124, distance: 155.1
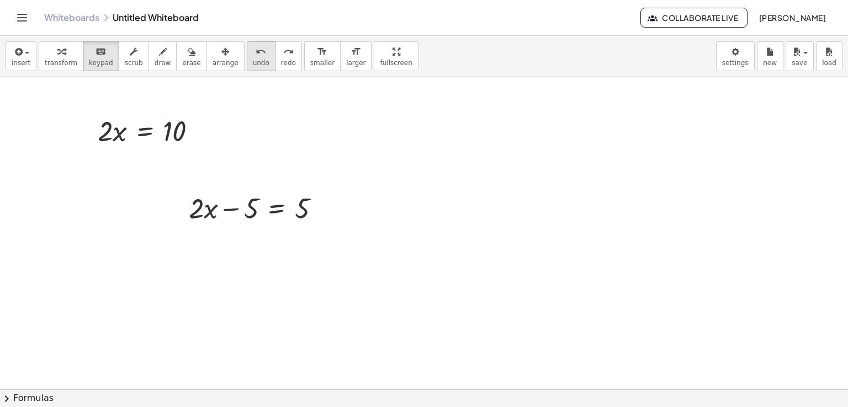
click at [256, 56] on icon "undo" at bounding box center [261, 51] width 10 height 13
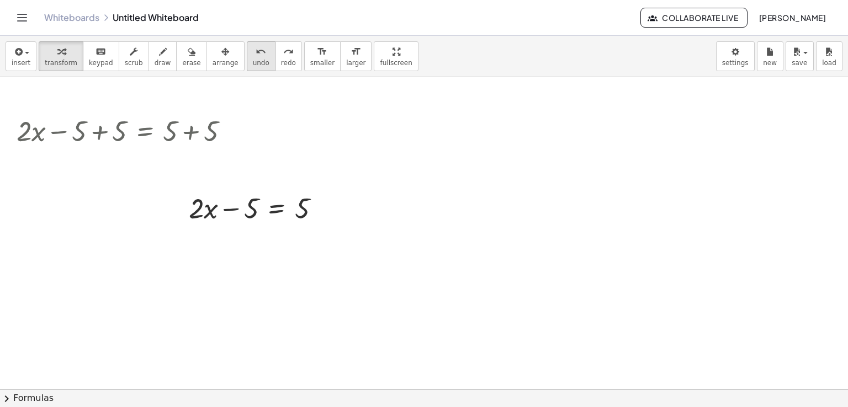
click at [256, 56] on icon "undo" at bounding box center [261, 51] width 10 height 13
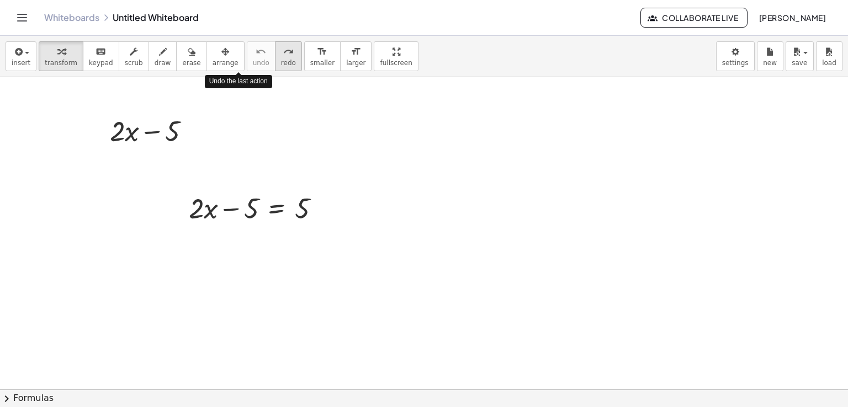
click at [275, 58] on button "redo redo" at bounding box center [288, 56] width 27 height 30
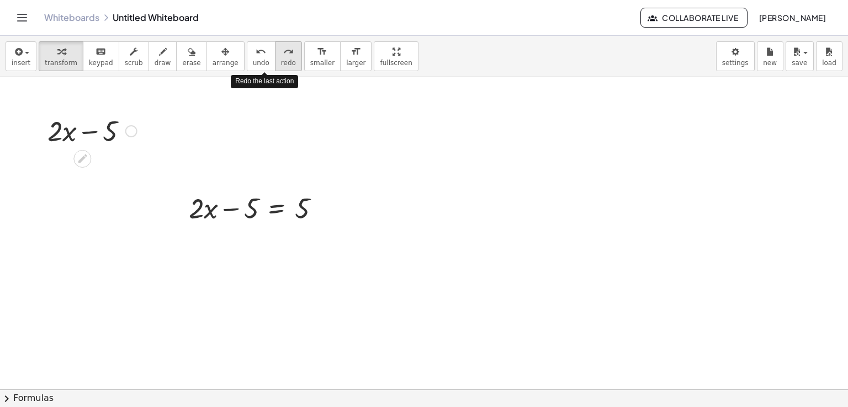
click at [275, 58] on button "redo redo" at bounding box center [288, 56] width 27 height 30
click at [247, 57] on button "undo undo" at bounding box center [261, 56] width 29 height 30
click at [269, 199] on div at bounding box center [258, 208] width 151 height 38
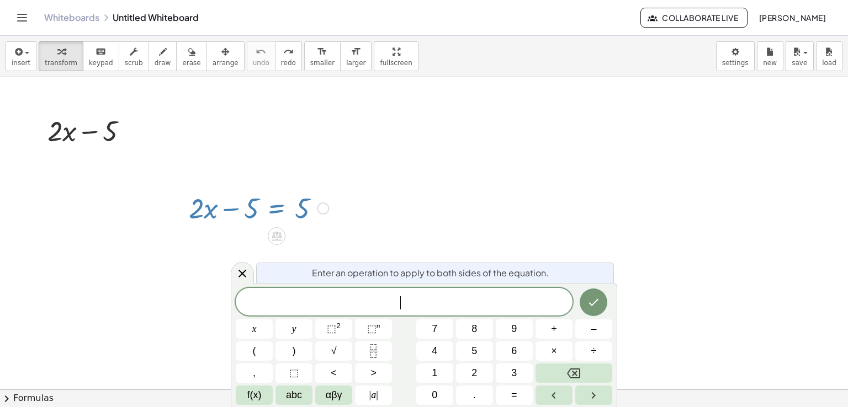
click at [276, 193] on div at bounding box center [258, 208] width 151 height 38
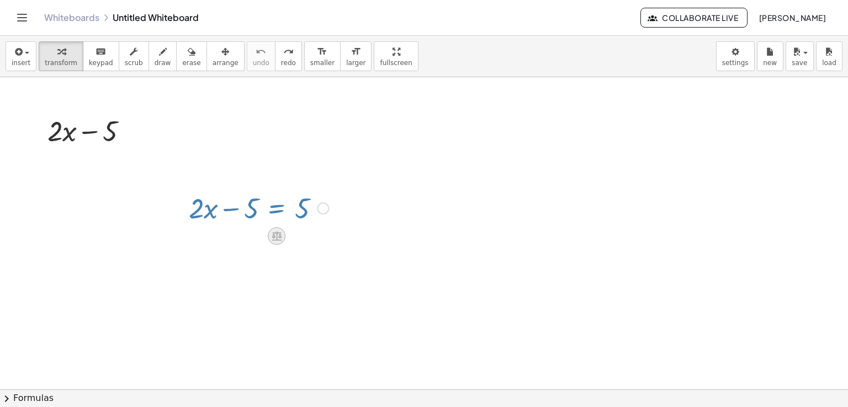
click at [284, 233] on div at bounding box center [277, 236] width 18 height 18
click at [274, 238] on span "×" at bounding box center [276, 237] width 7 height 16
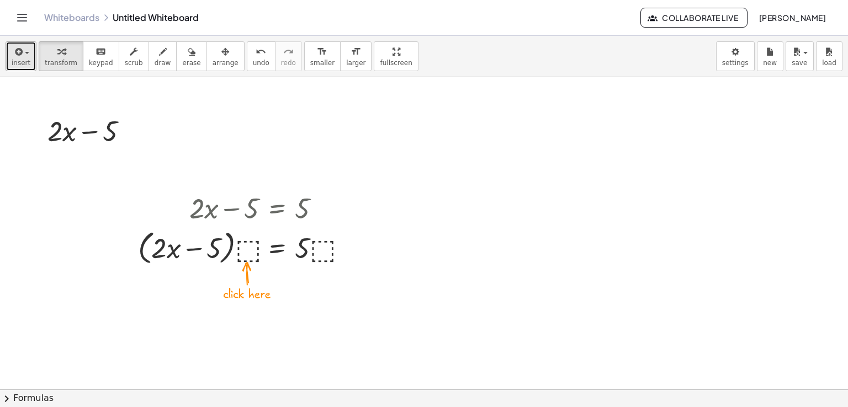
click at [29, 57] on button "insert" at bounding box center [21, 56] width 31 height 30
